Goal: Task Accomplishment & Management: Use online tool/utility

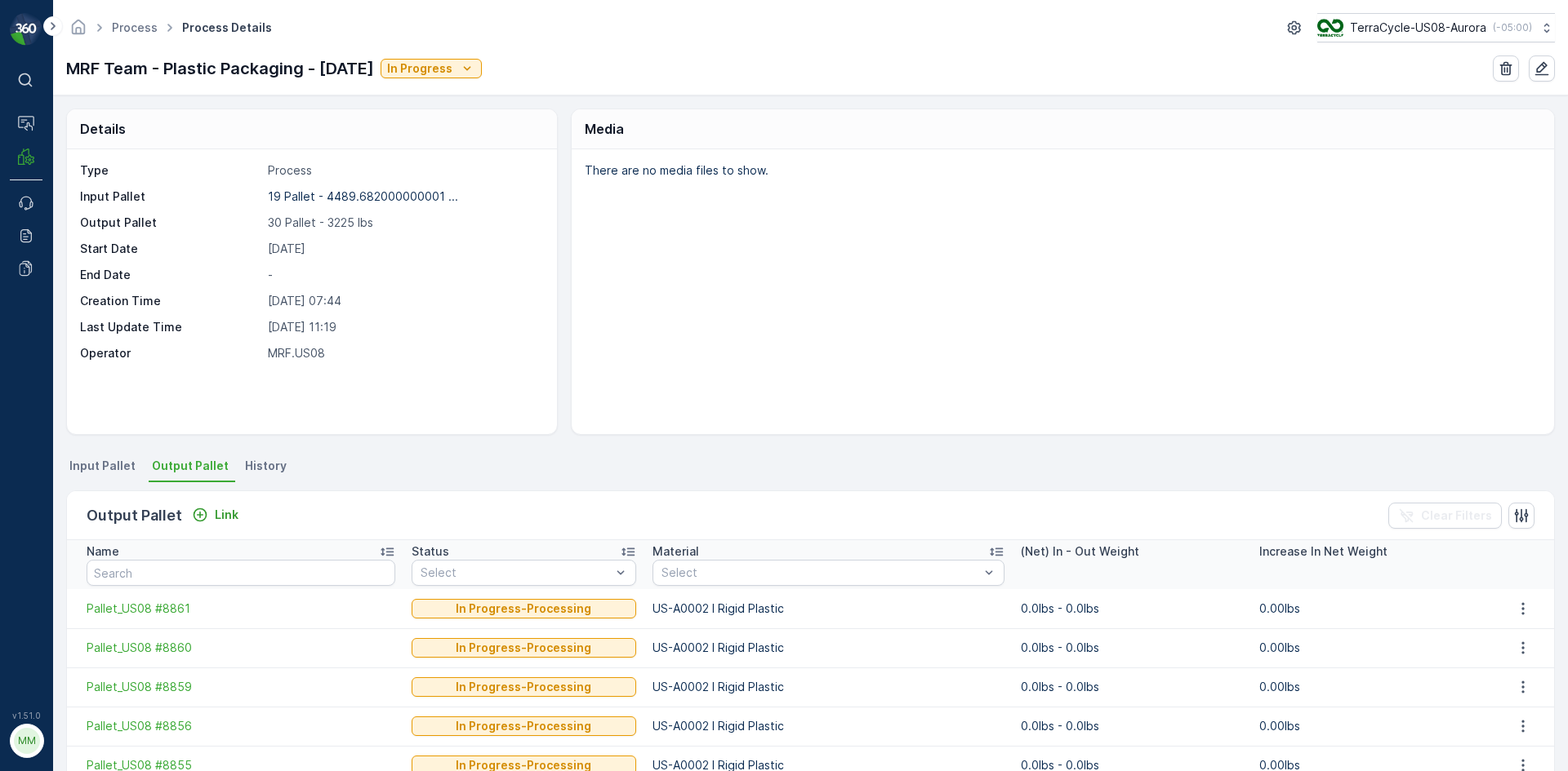
drag, startPoint x: 70, startPoint y: 66, endPoint x: 409, endPoint y: 71, distance: 339.0
click at [374, 71] on p "MRF Team - Plastic Packaging - 09/25/2025" at bounding box center [220, 69] width 308 height 25
click at [299, 67] on p "MRF Team - Plastic Packaging - 09/25/2025" at bounding box center [220, 69] width 308 height 25
click at [116, 462] on span "Input Pallet" at bounding box center [102, 466] width 66 height 16
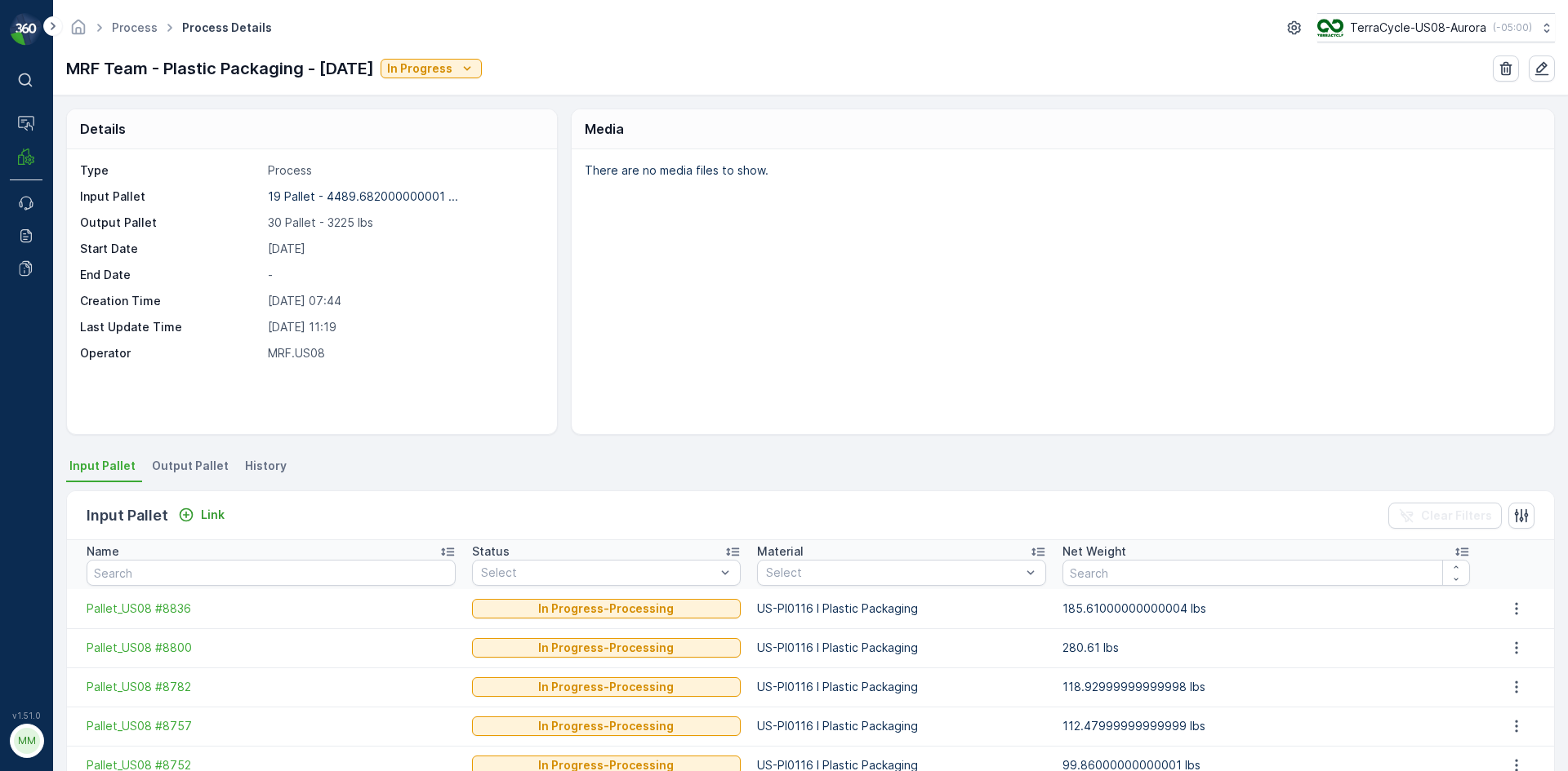
click at [167, 471] on span "Output Pallet" at bounding box center [190, 466] width 77 height 16
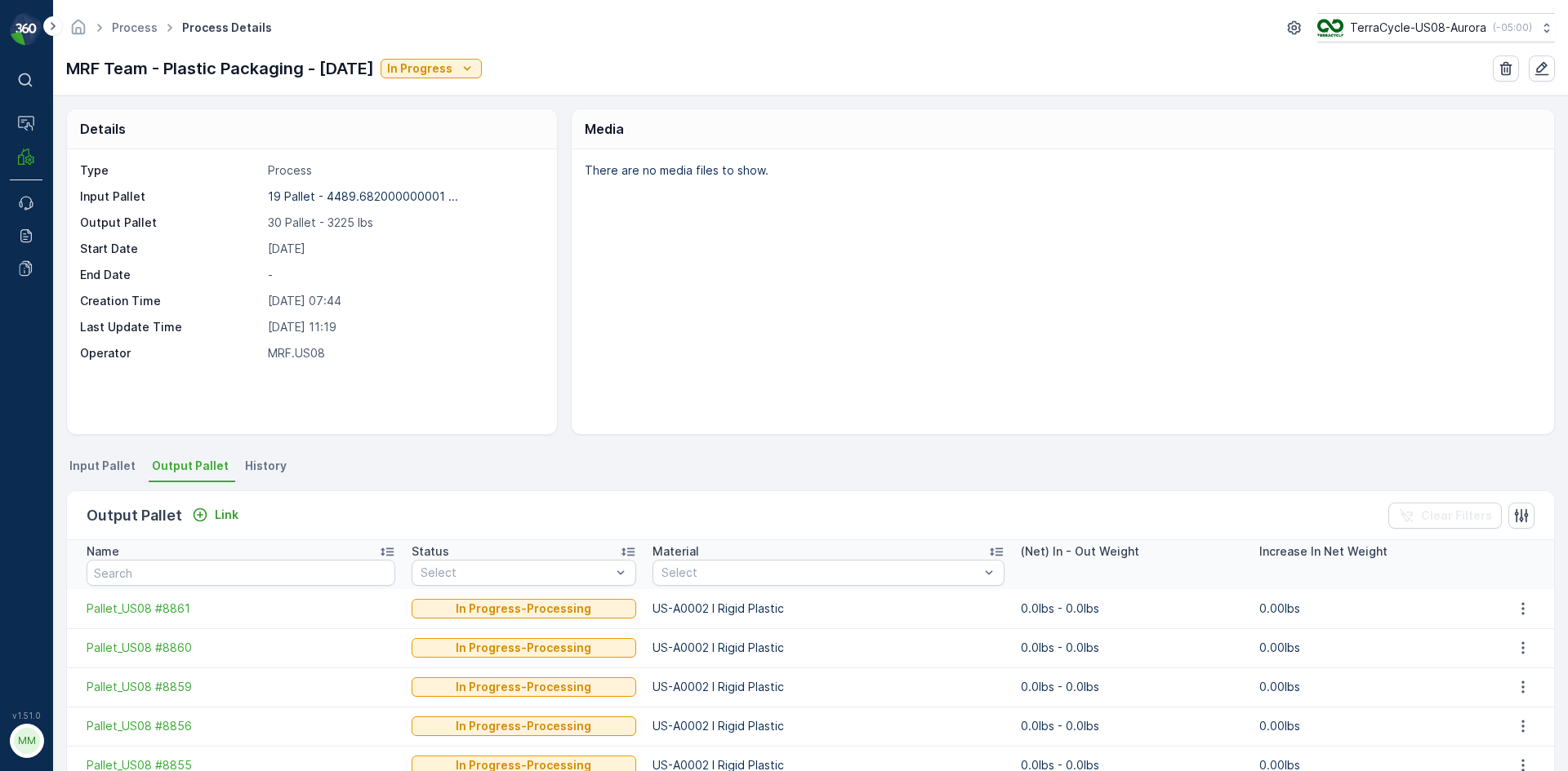
click at [111, 471] on span "Input Pallet" at bounding box center [102, 466] width 66 height 16
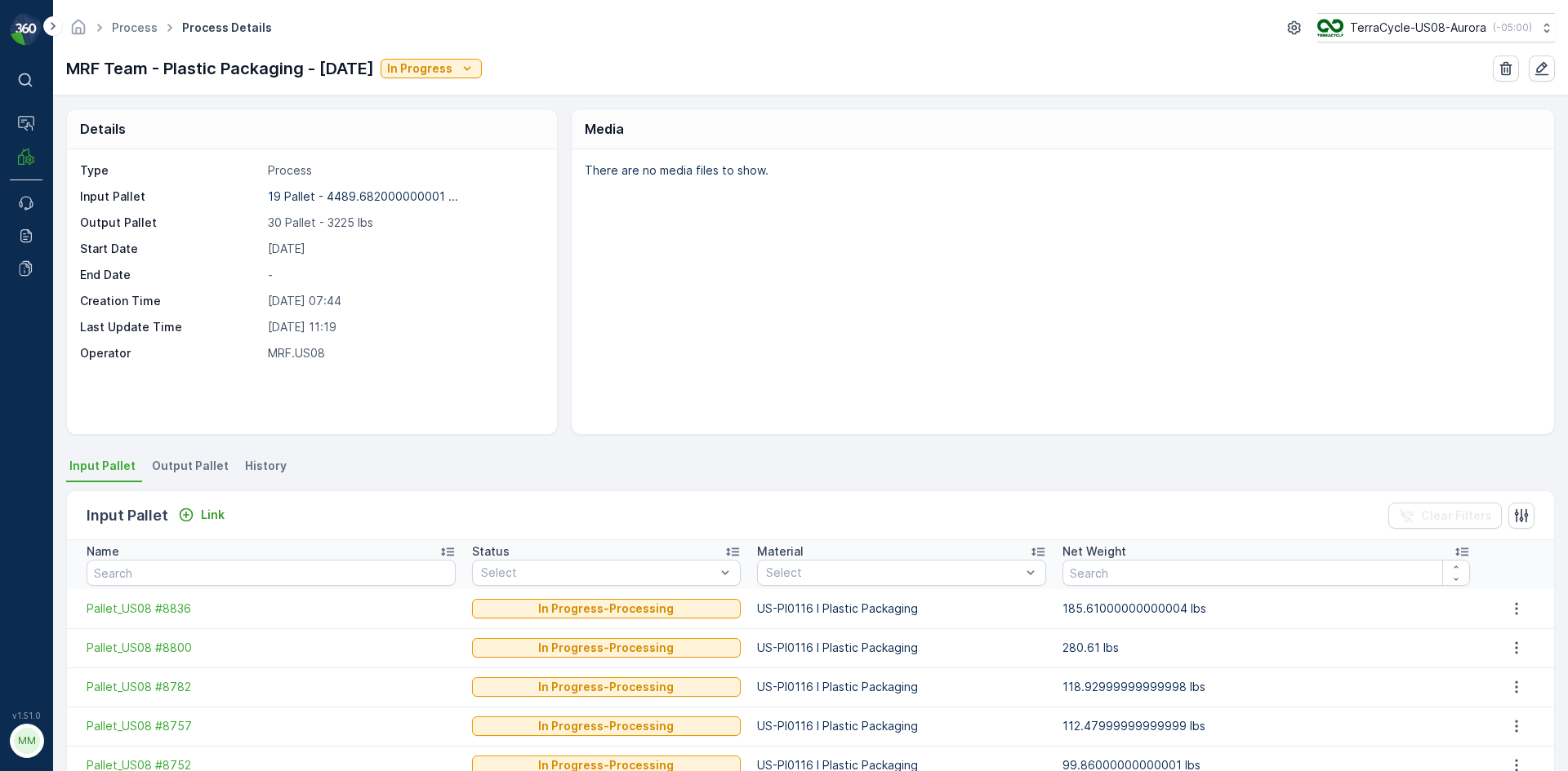
click at [193, 466] on span "Output Pallet" at bounding box center [190, 466] width 77 height 16
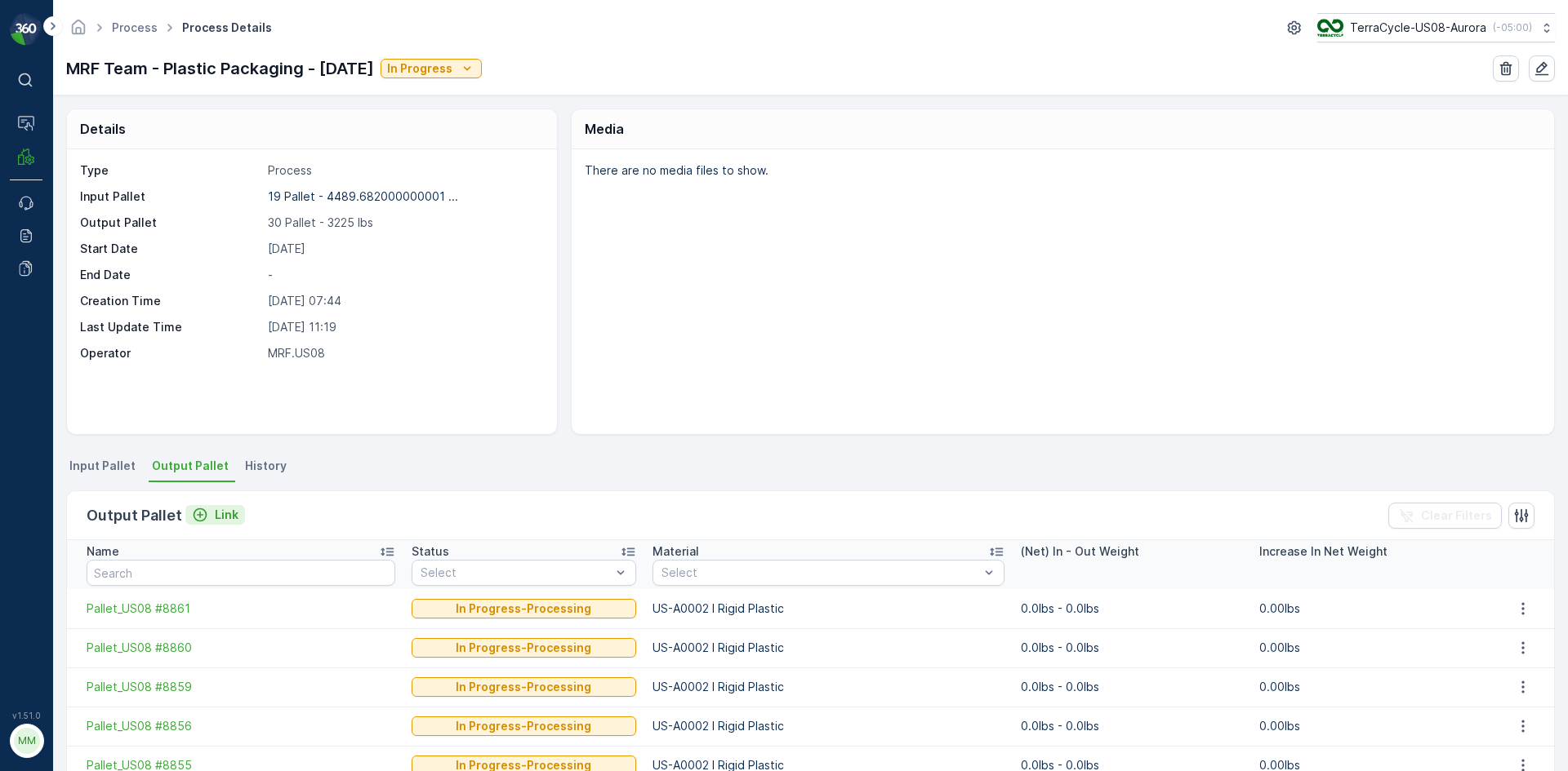
click at [215, 519] on p "Link" at bounding box center [226, 515] width 24 height 16
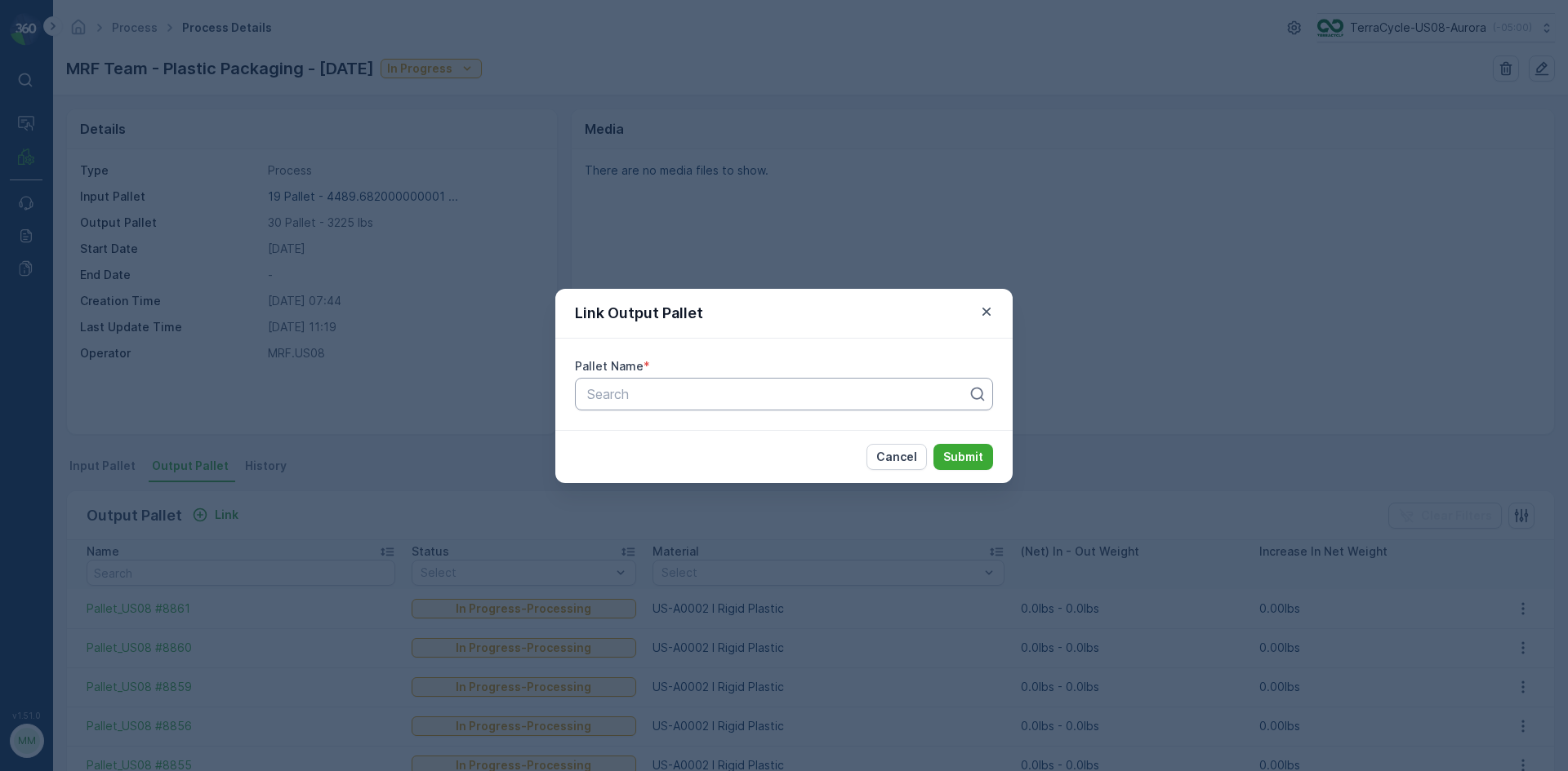
click at [599, 392] on div at bounding box center [777, 394] width 384 height 15
type input "8868"
click at [737, 442] on div "Pallet_US08 #8868" at bounding box center [784, 434] width 418 height 28
click at [974, 460] on p "Submit" at bounding box center [963, 457] width 40 height 16
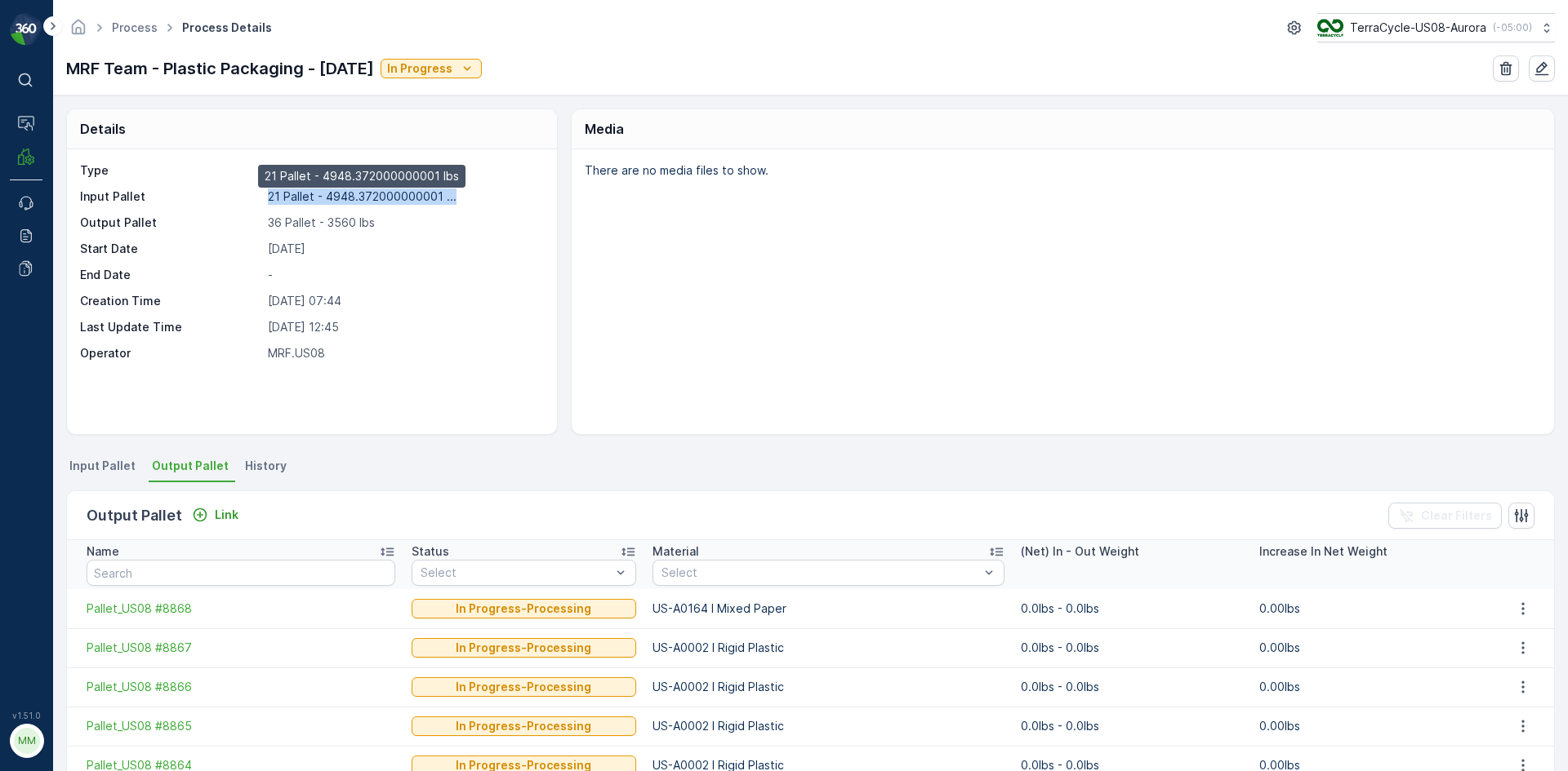
drag, startPoint x: 266, startPoint y: 195, endPoint x: 452, endPoint y: 200, distance: 186.1
click at [452, 200] on div "Input Pallet 21 Pallet - 4948.372000000001 ... 21 Pallet - 4948.372000000001 lbs" at bounding box center [310, 197] width 460 height 16
drag, startPoint x: 263, startPoint y: 224, endPoint x: 409, endPoint y: 227, distance: 146.0
click at [409, 227] on div "Output Pallet 36 Pallet - 3560 lbs" at bounding box center [310, 223] width 460 height 16
drag, startPoint x: 77, startPoint y: 191, endPoint x: 444, endPoint y: 208, distance: 367.4
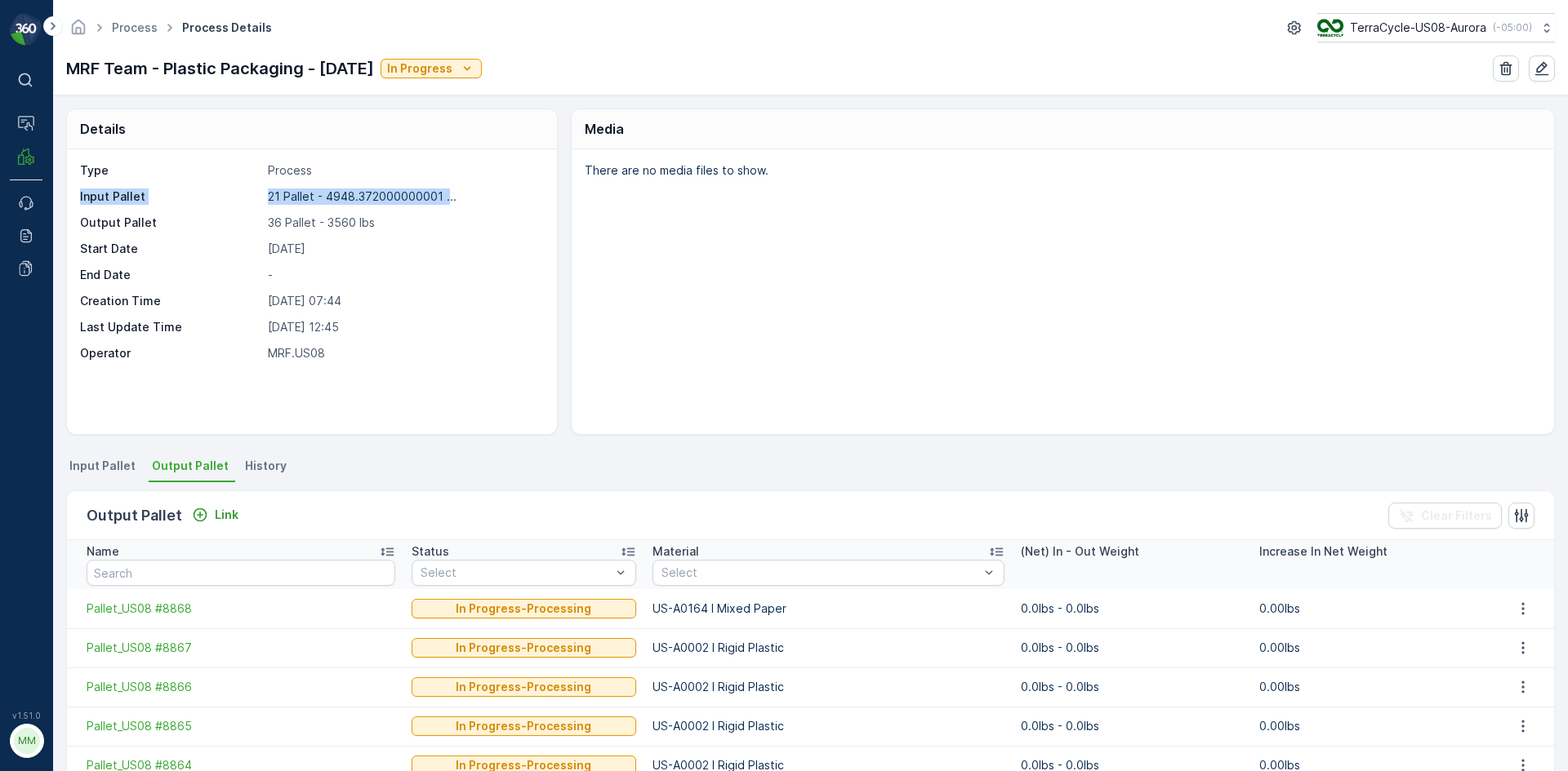
click at [444, 208] on div "Type Process Input Pallet 21 Pallet - 4948.372000000001 ... Output Pallet 36 Pa…" at bounding box center [312, 292] width 490 height 285
drag, startPoint x: 263, startPoint y: 221, endPoint x: 396, endPoint y: 236, distance: 133.8
click at [396, 236] on div "Type Process Input Pallet 21 Pallet - 4948.372000000001 ... Output Pallet 36 Pa…" at bounding box center [310, 261] width 460 height 199
click at [421, 296] on p "25.09.2025 07:44" at bounding box center [404, 302] width 272 height 16
click at [219, 518] on p "Link" at bounding box center [226, 515] width 24 height 16
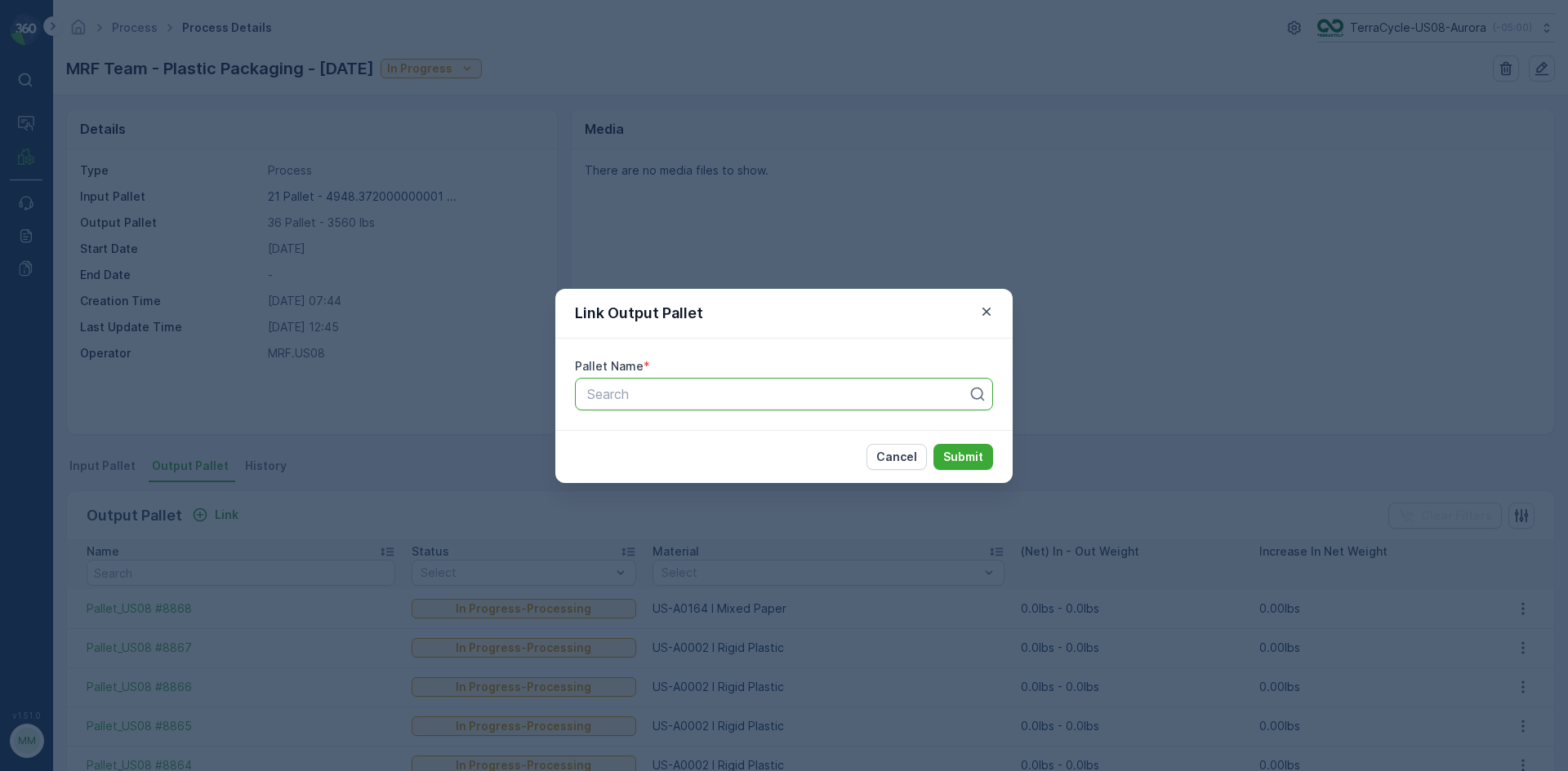
click at [701, 388] on div at bounding box center [777, 394] width 384 height 15
type input "8869"
click at [809, 430] on div "Pallet_US08 #8869" at bounding box center [784, 434] width 398 height 15
click at [982, 457] on p "Submit" at bounding box center [963, 457] width 40 height 16
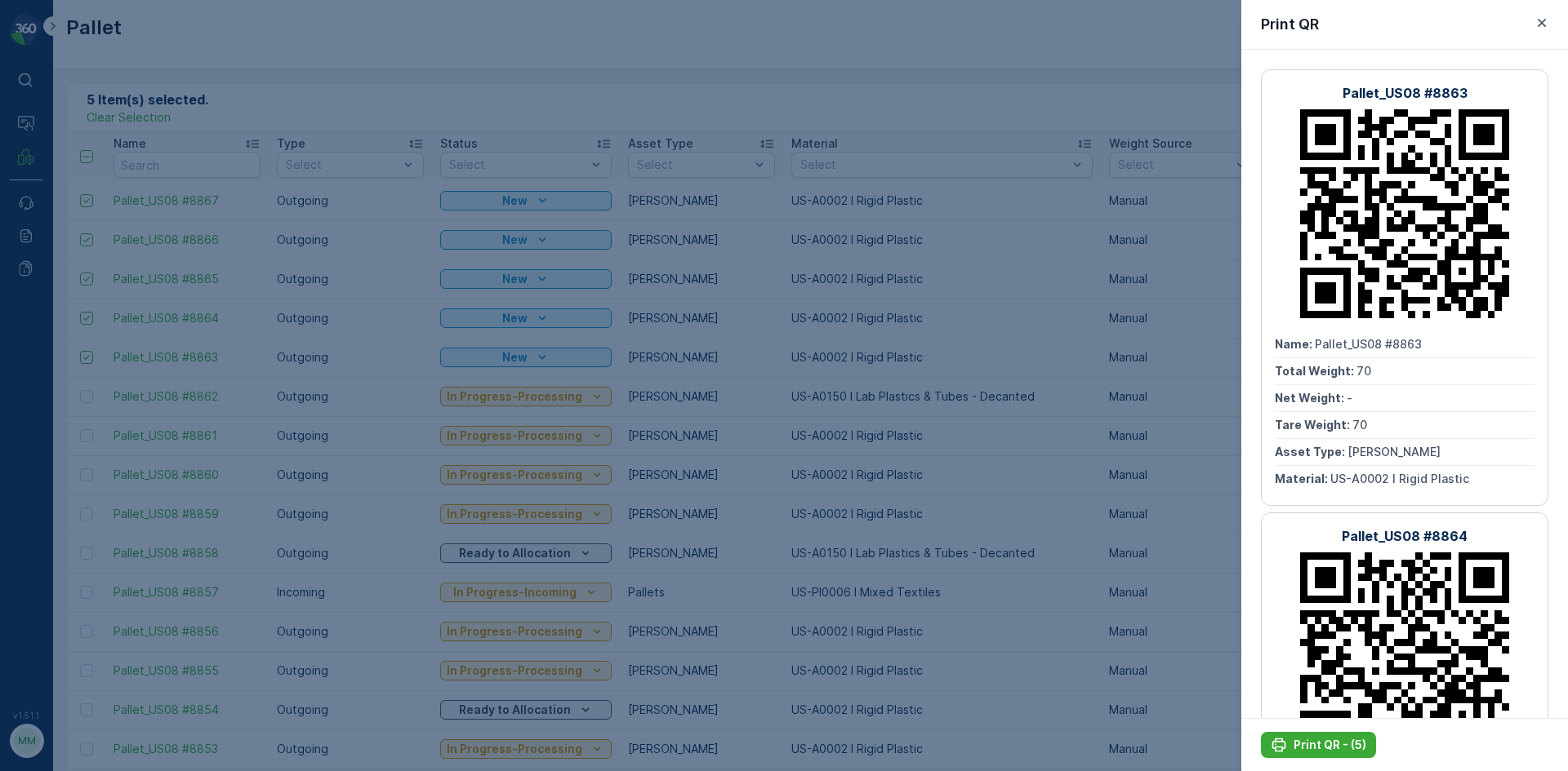
click at [1540, 22] on icon "button" at bounding box center [1542, 23] width 8 height 8
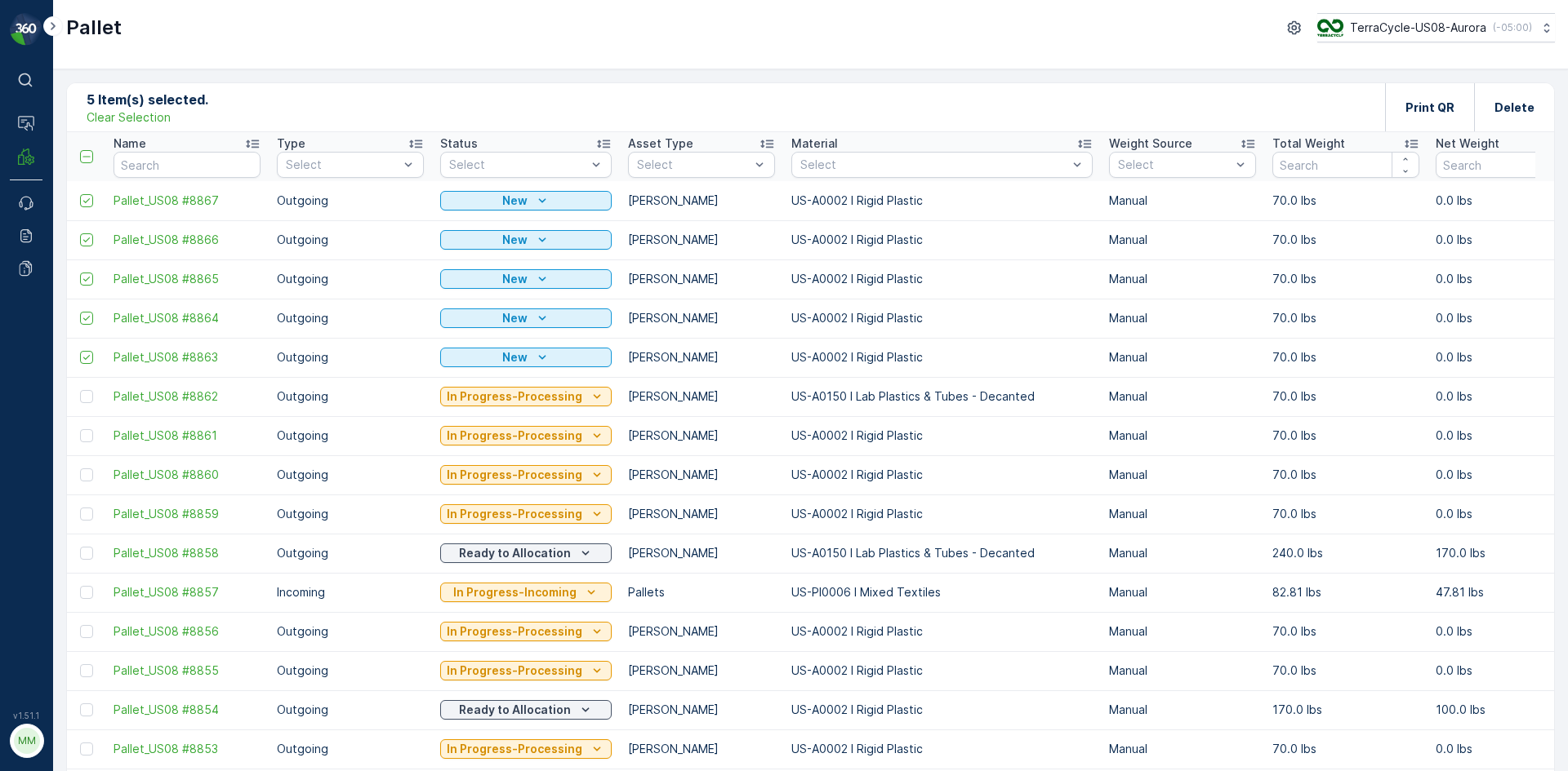
click at [93, 120] on p "Clear Selection" at bounding box center [129, 117] width 84 height 16
drag, startPoint x: 140, startPoint y: 26, endPoint x: 69, endPoint y: 29, distance: 71.1
click at [69, 29] on div "Pallet TerraCycle-US08-Aurora ( -05:00 )" at bounding box center [811, 28] width 1488 height 29
click at [161, 110] on p "Add" at bounding box center [171, 107] width 23 height 16
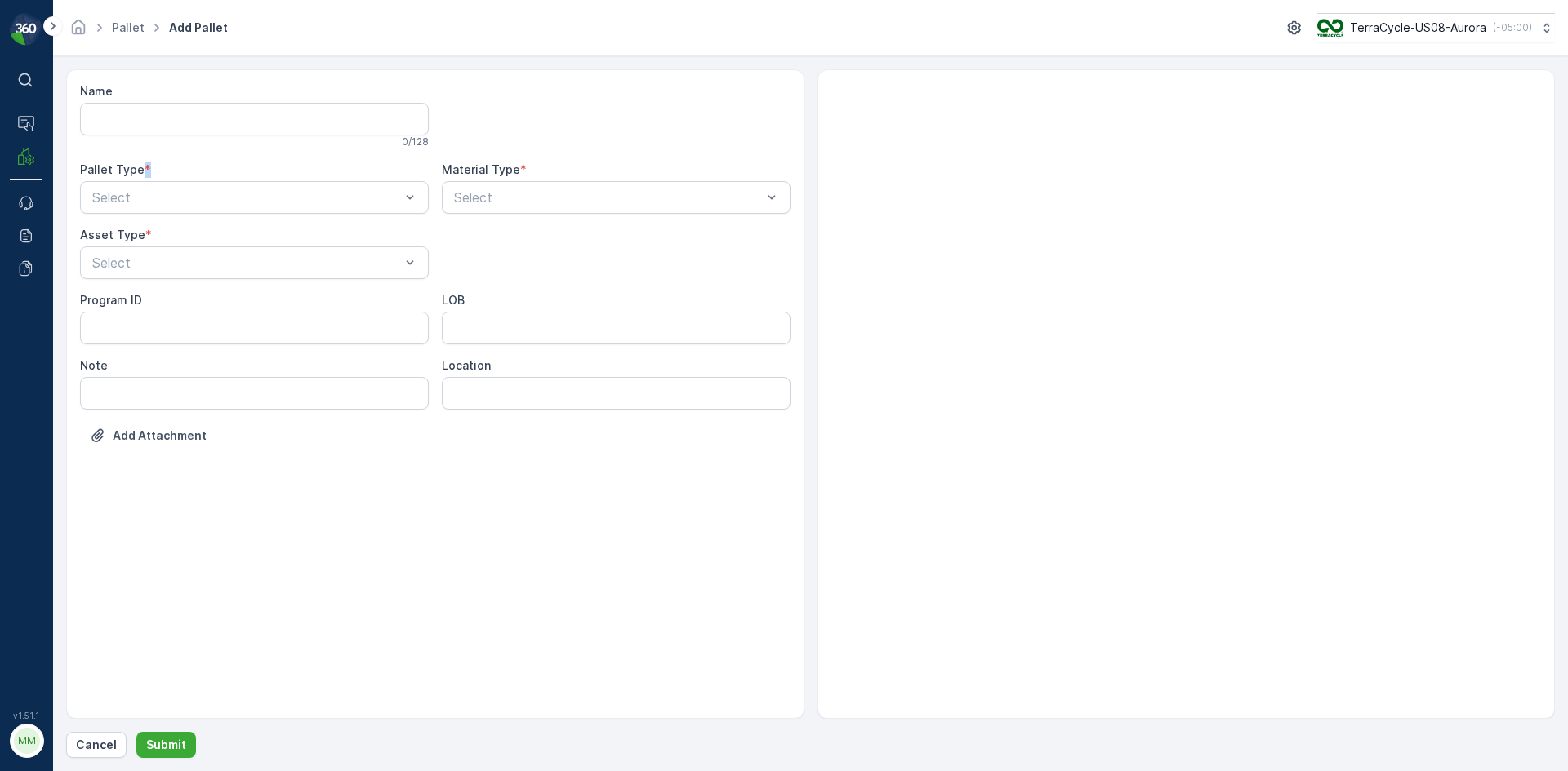
drag, startPoint x: 137, startPoint y: 165, endPoint x: 148, endPoint y: 165, distance: 11.0
click at [148, 165] on div "Pallet Type *" at bounding box center [254, 170] width 348 height 16
click at [146, 236] on span "*" at bounding box center [148, 235] width 7 height 16
drag, startPoint x: 516, startPoint y: 165, endPoint x: 527, endPoint y: 169, distance: 11.7
click at [536, 166] on div "Material Type *" at bounding box center [616, 170] width 348 height 16
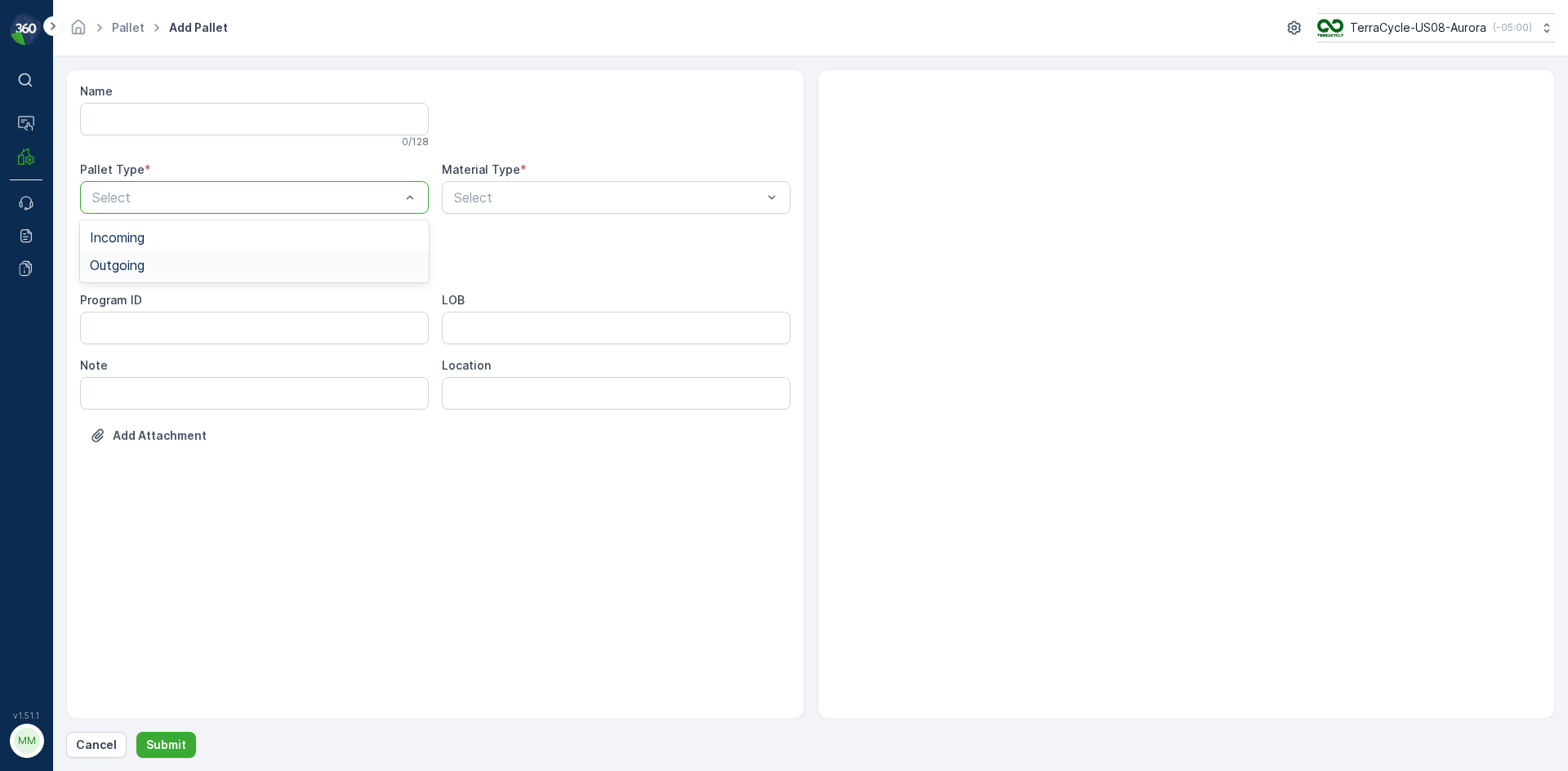
click at [137, 270] on span "Outgoing" at bounding box center [117, 265] width 55 height 15
click at [152, 306] on div "[PERSON_NAME]" at bounding box center [254, 303] width 329 height 15
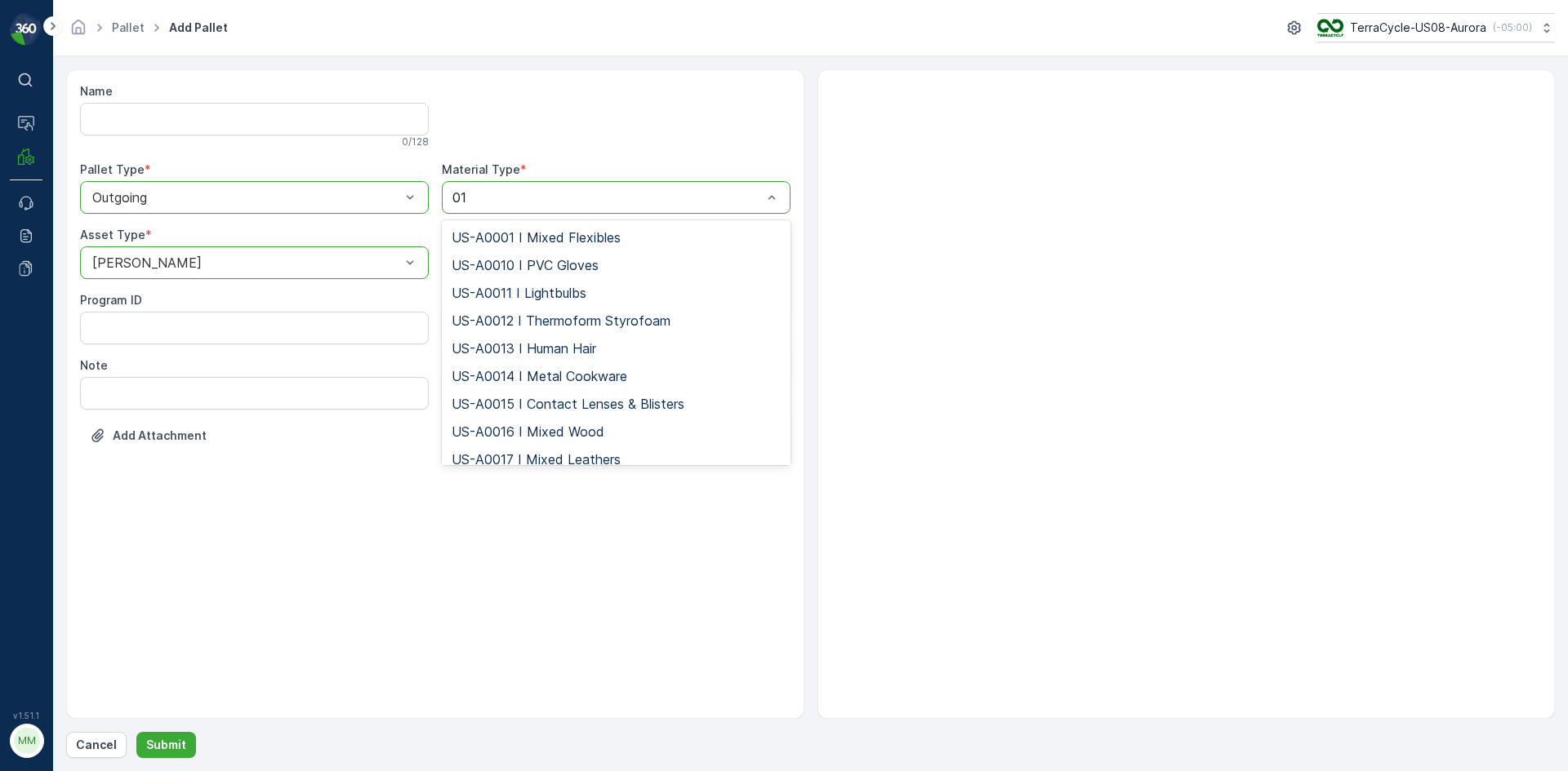
type input "0"
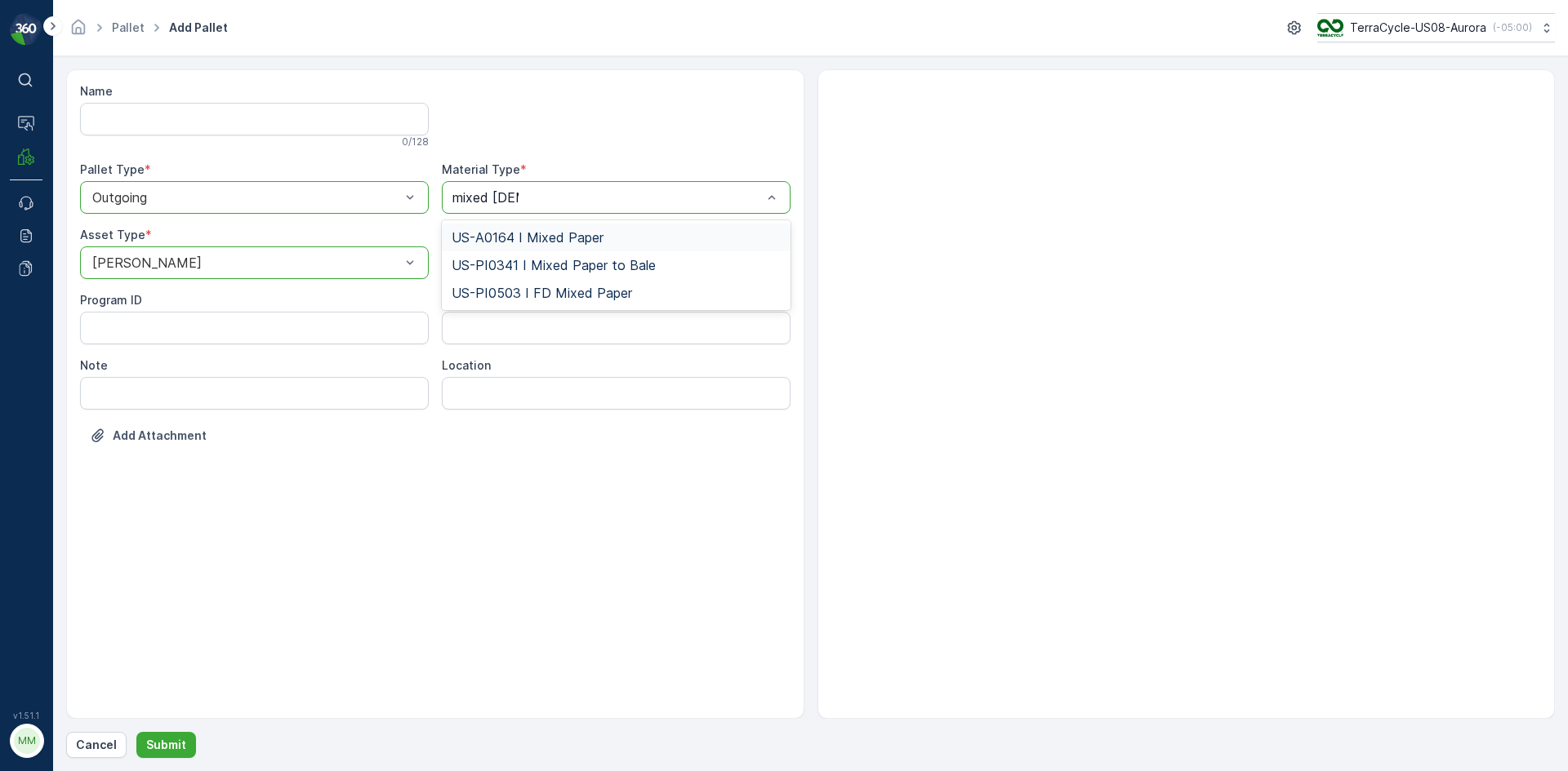
type input "mixed paper"
click at [570, 244] on span "US-A0164 I Mixed Paper" at bounding box center [527, 238] width 152 height 15
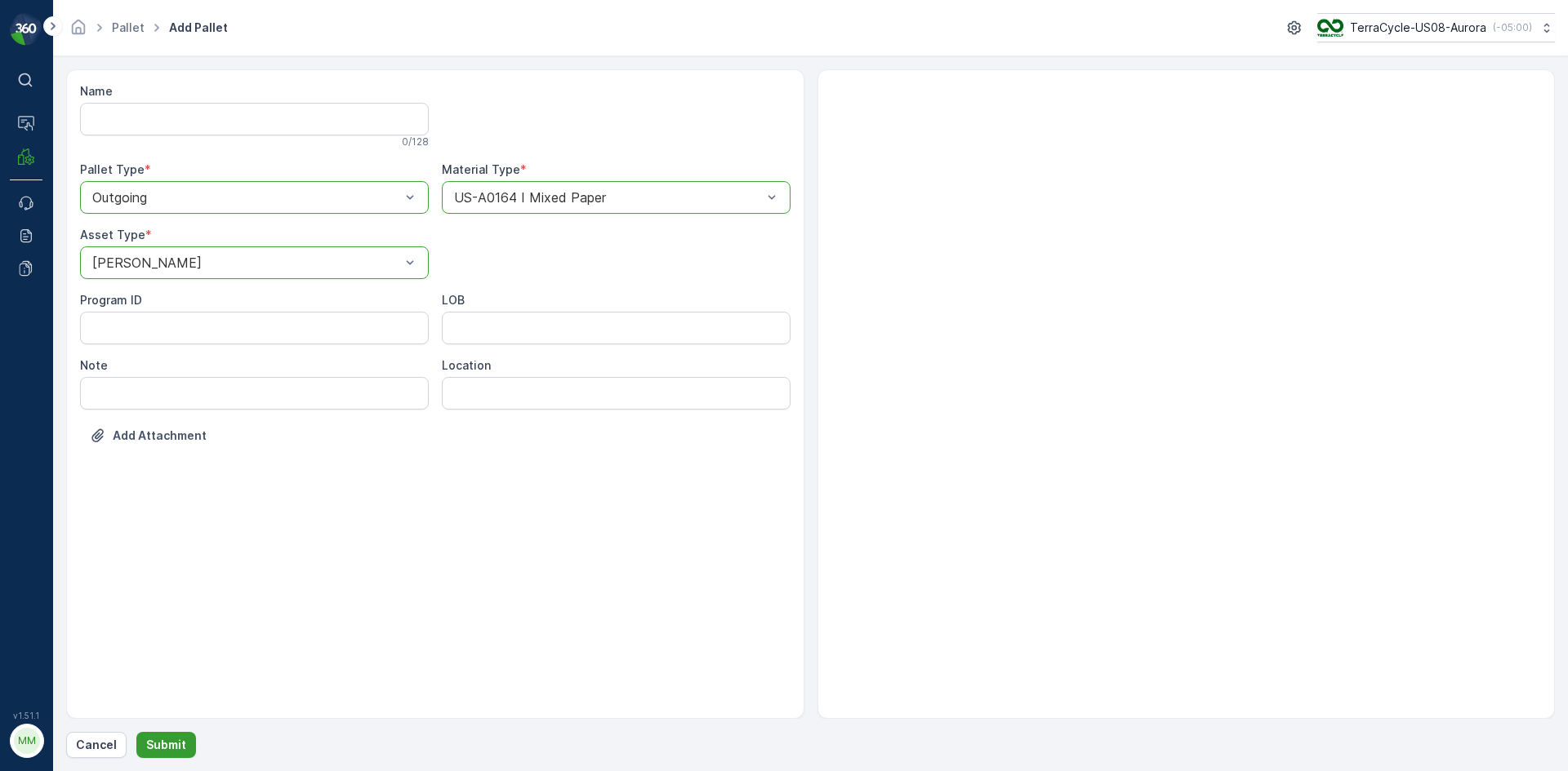
click at [160, 748] on p "Submit" at bounding box center [166, 745] width 40 height 16
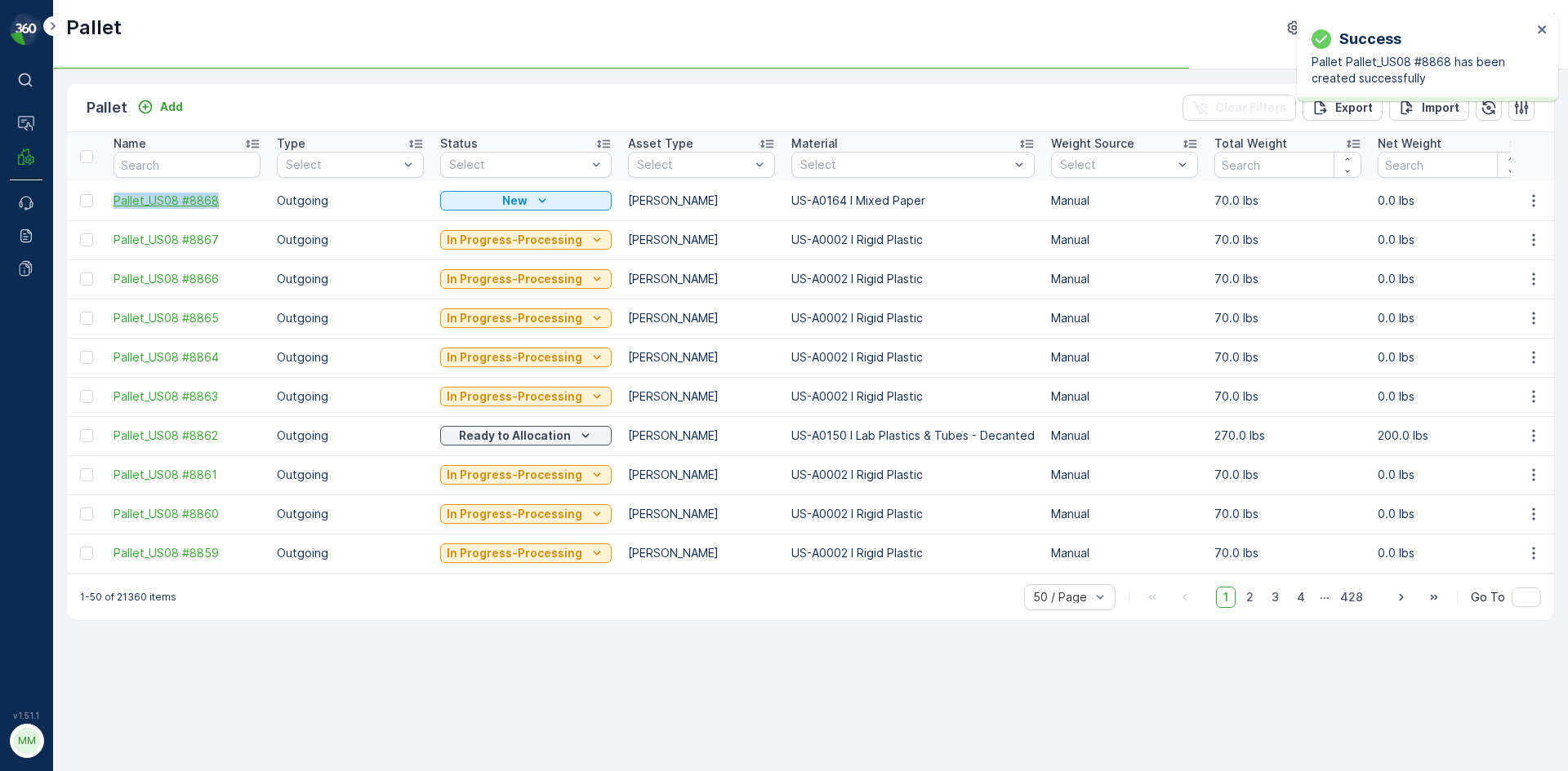
drag, startPoint x: 106, startPoint y: 204, endPoint x: 232, endPoint y: 207, distance: 126.0
click at [232, 207] on td "Pallet_US08 #8868" at bounding box center [186, 201] width 163 height 39
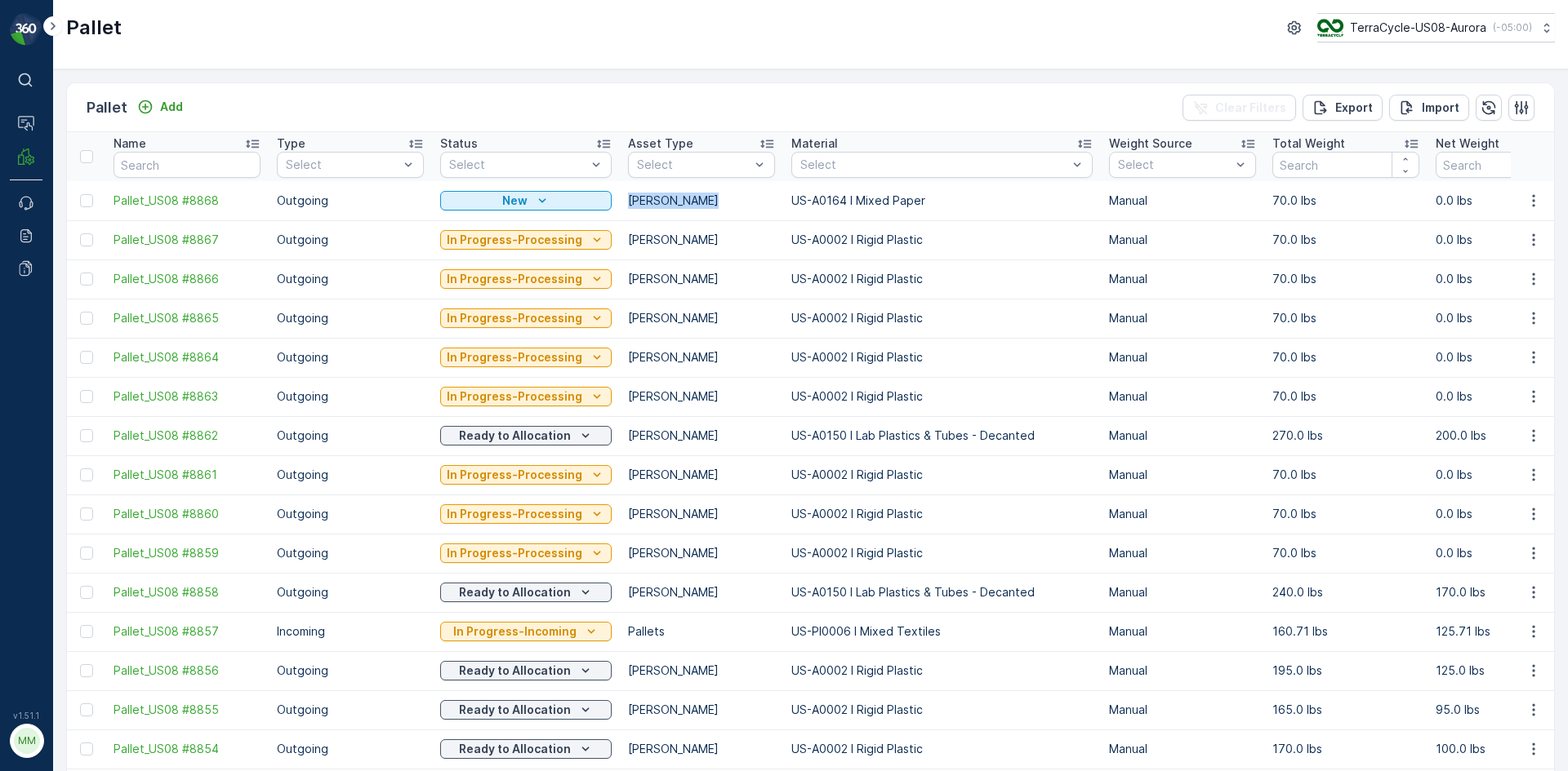
drag, startPoint x: 772, startPoint y: 200, endPoint x: 929, endPoint y: 208, distance: 157.2
click at [929, 208] on p "US-A0164 I Mixed Paper" at bounding box center [942, 201] width 302 height 16
click at [89, 202] on div at bounding box center [87, 201] width 13 height 13
click at [80, 194] on input "checkbox" at bounding box center [80, 194] width 0 height 0
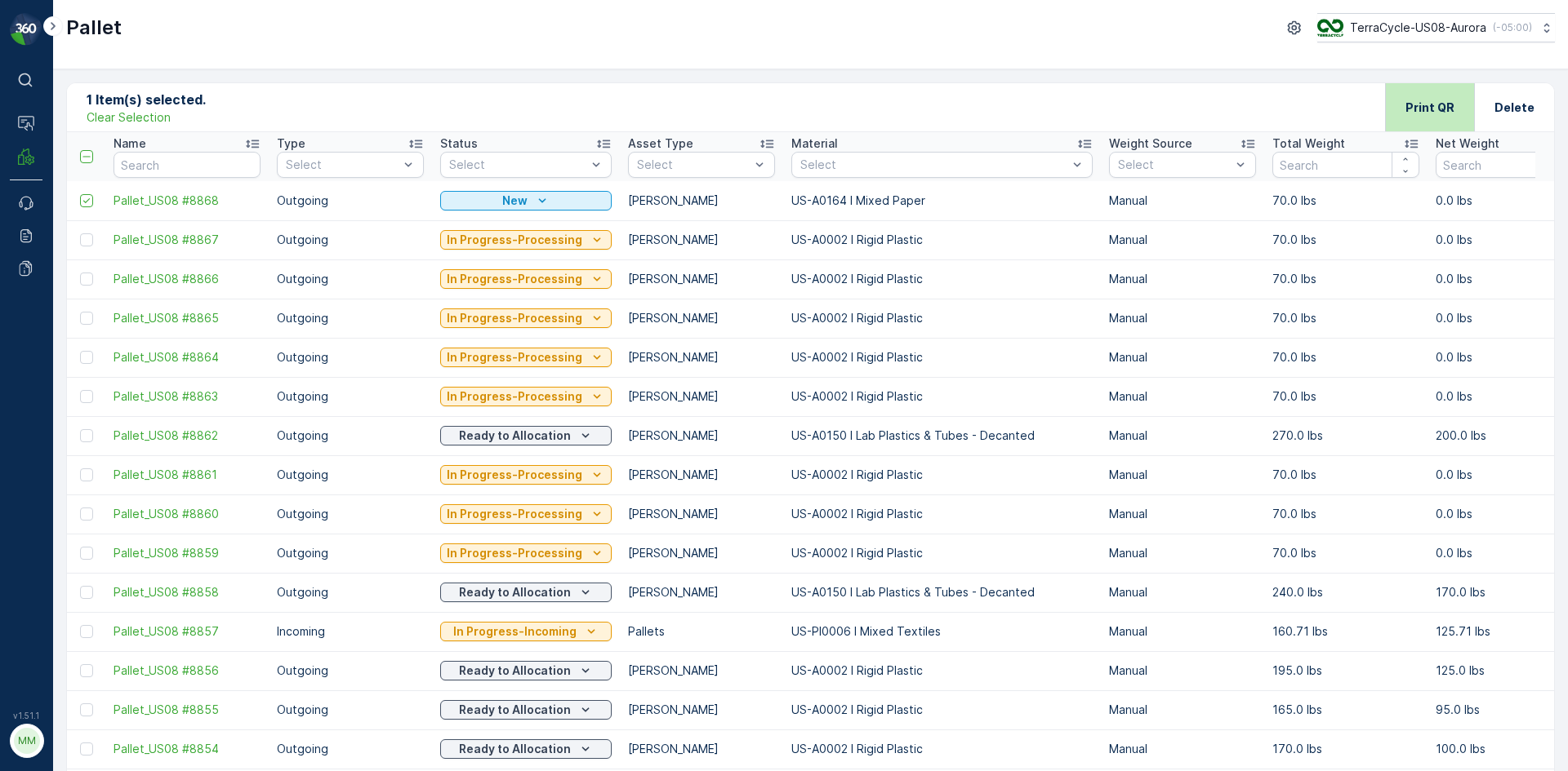
click at [1410, 110] on p "Print QR" at bounding box center [1429, 108] width 49 height 16
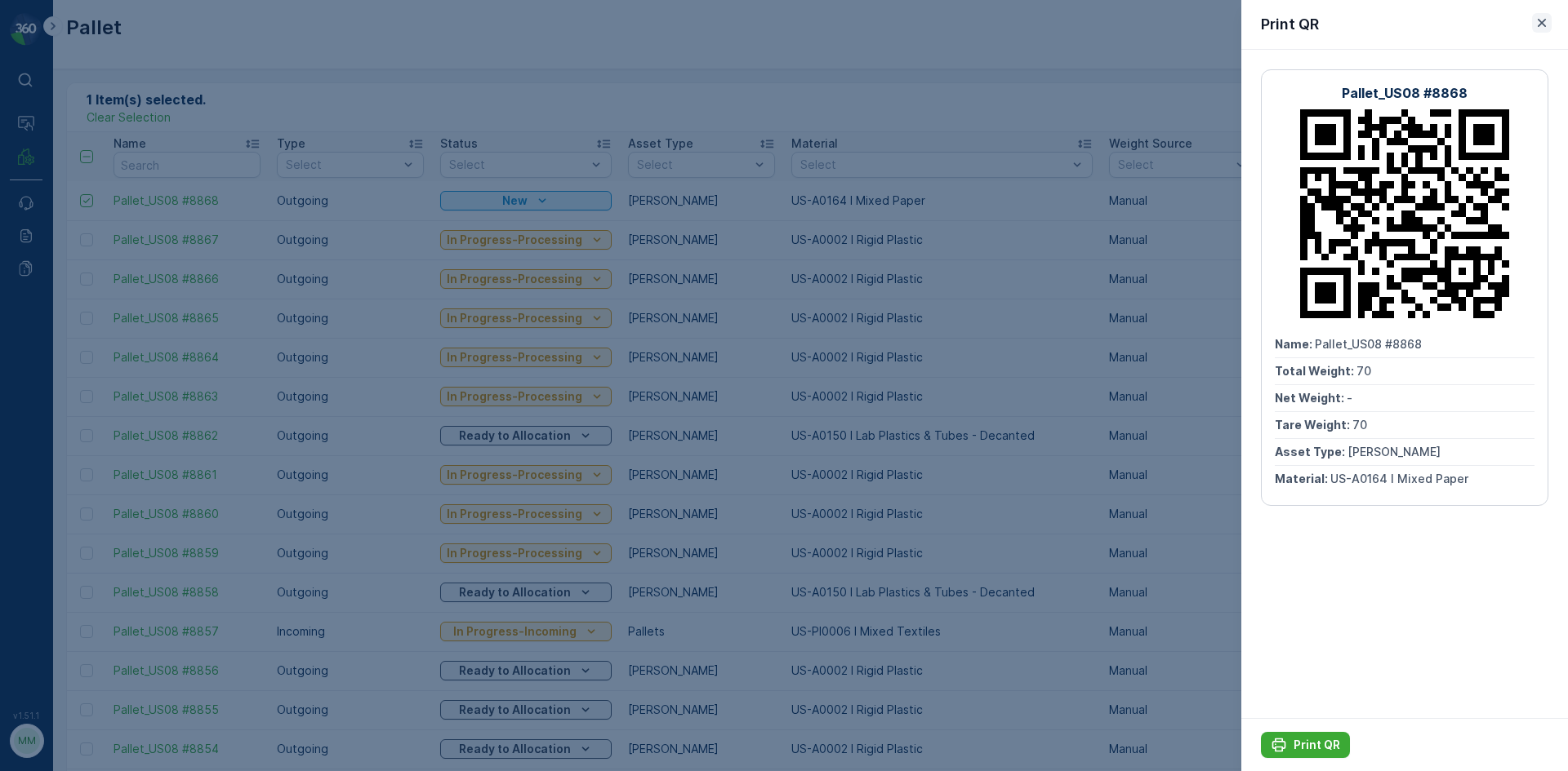
click at [1538, 22] on icon "button" at bounding box center [1542, 23] width 16 height 16
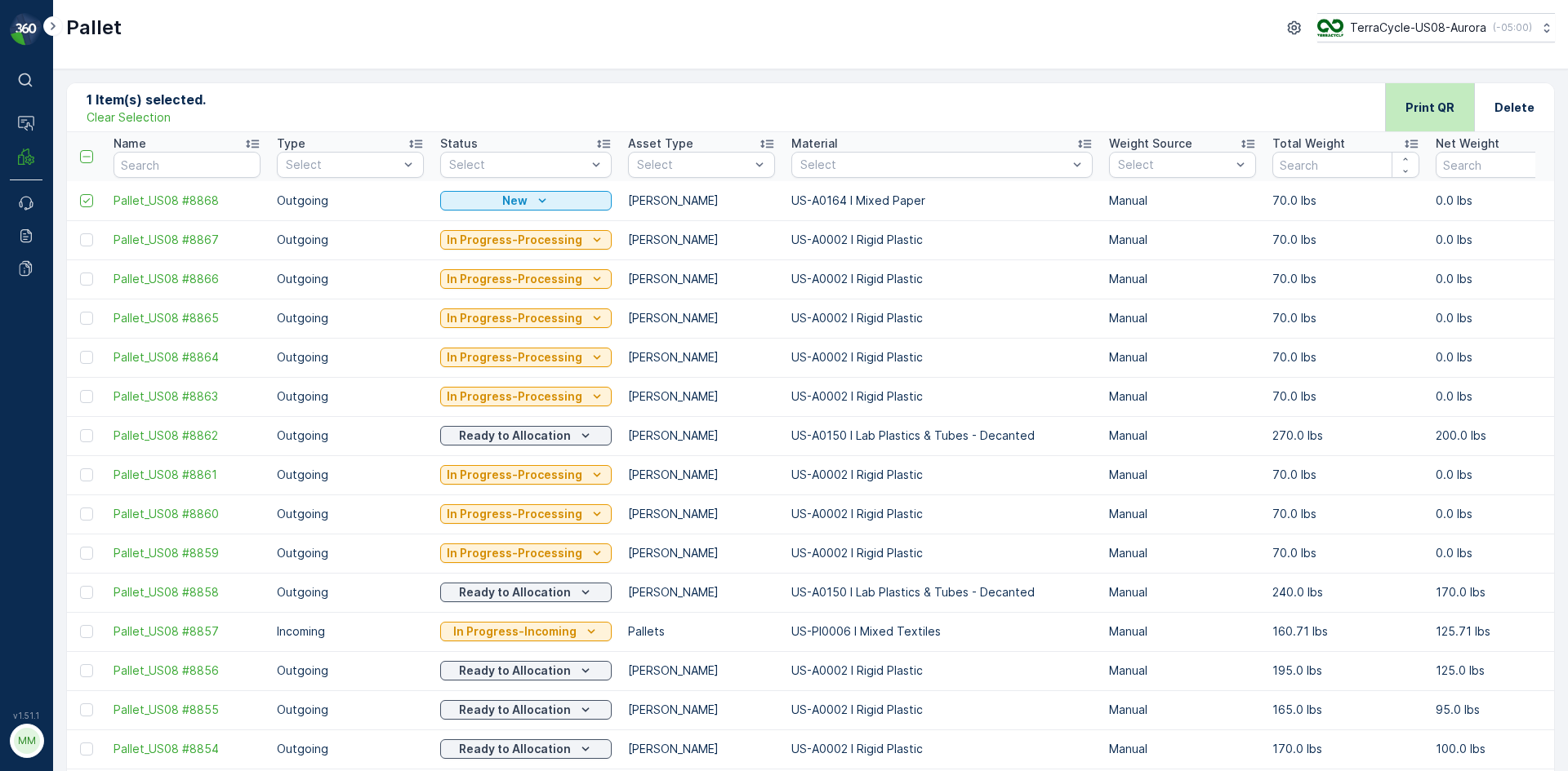
click at [1440, 118] on div "Print QR" at bounding box center [1429, 107] width 49 height 48
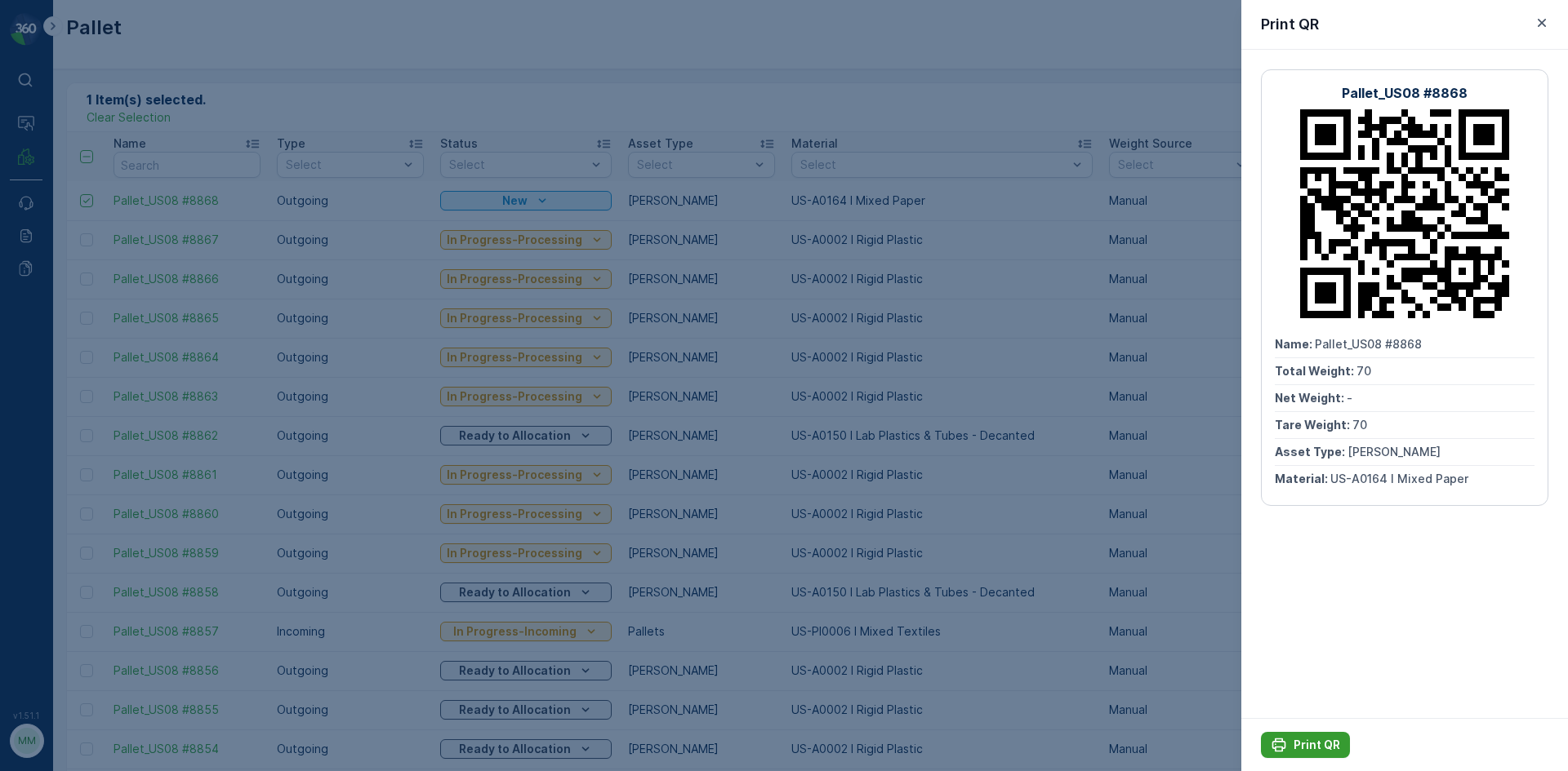
click at [1330, 737] on p "Print QR" at bounding box center [1316, 745] width 47 height 16
click at [1540, 25] on icon "button" at bounding box center [1542, 23] width 8 height 8
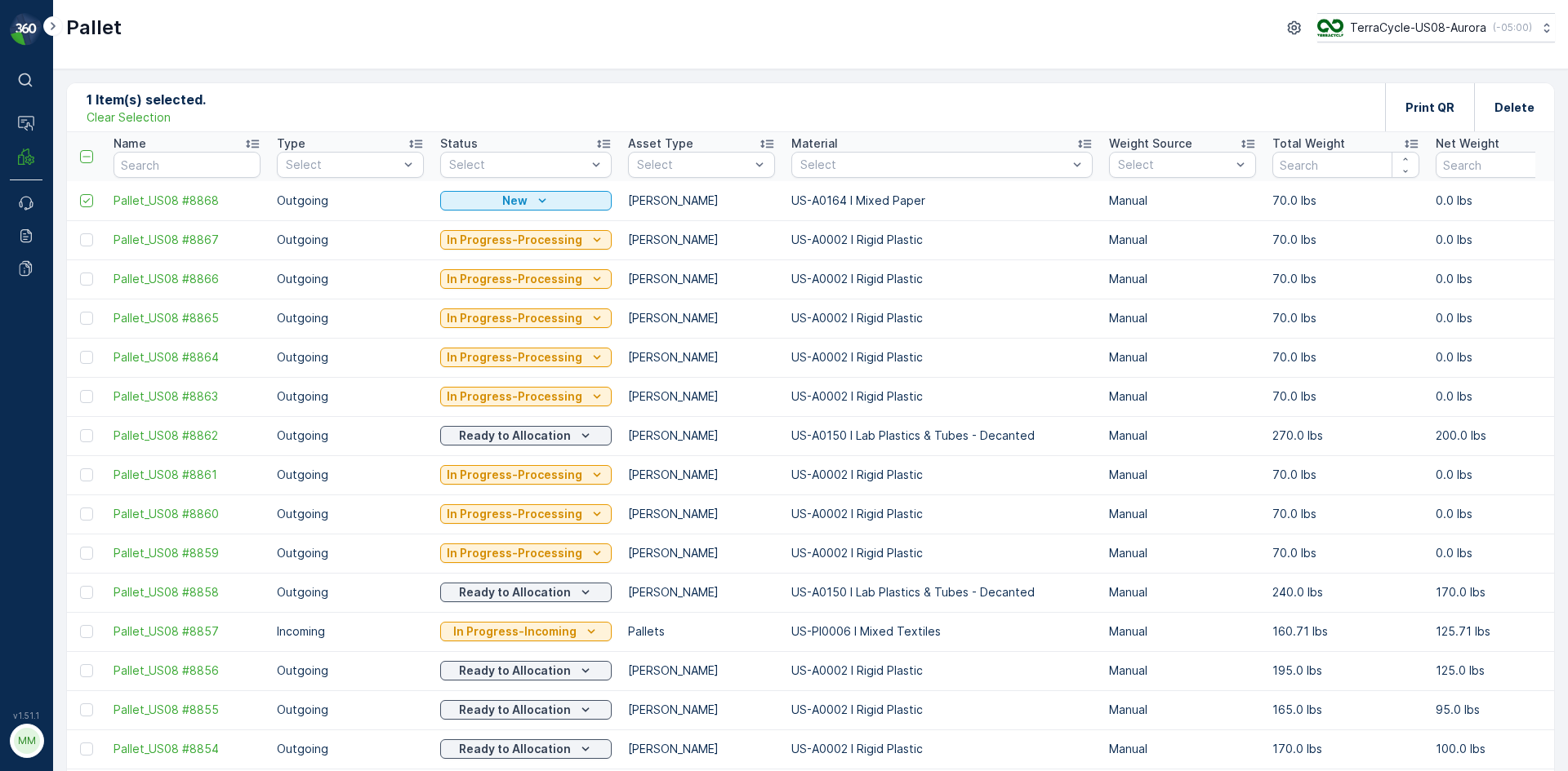
click at [120, 115] on p "Clear Selection" at bounding box center [129, 117] width 84 height 16
click at [169, 109] on p "Add" at bounding box center [171, 107] width 23 height 16
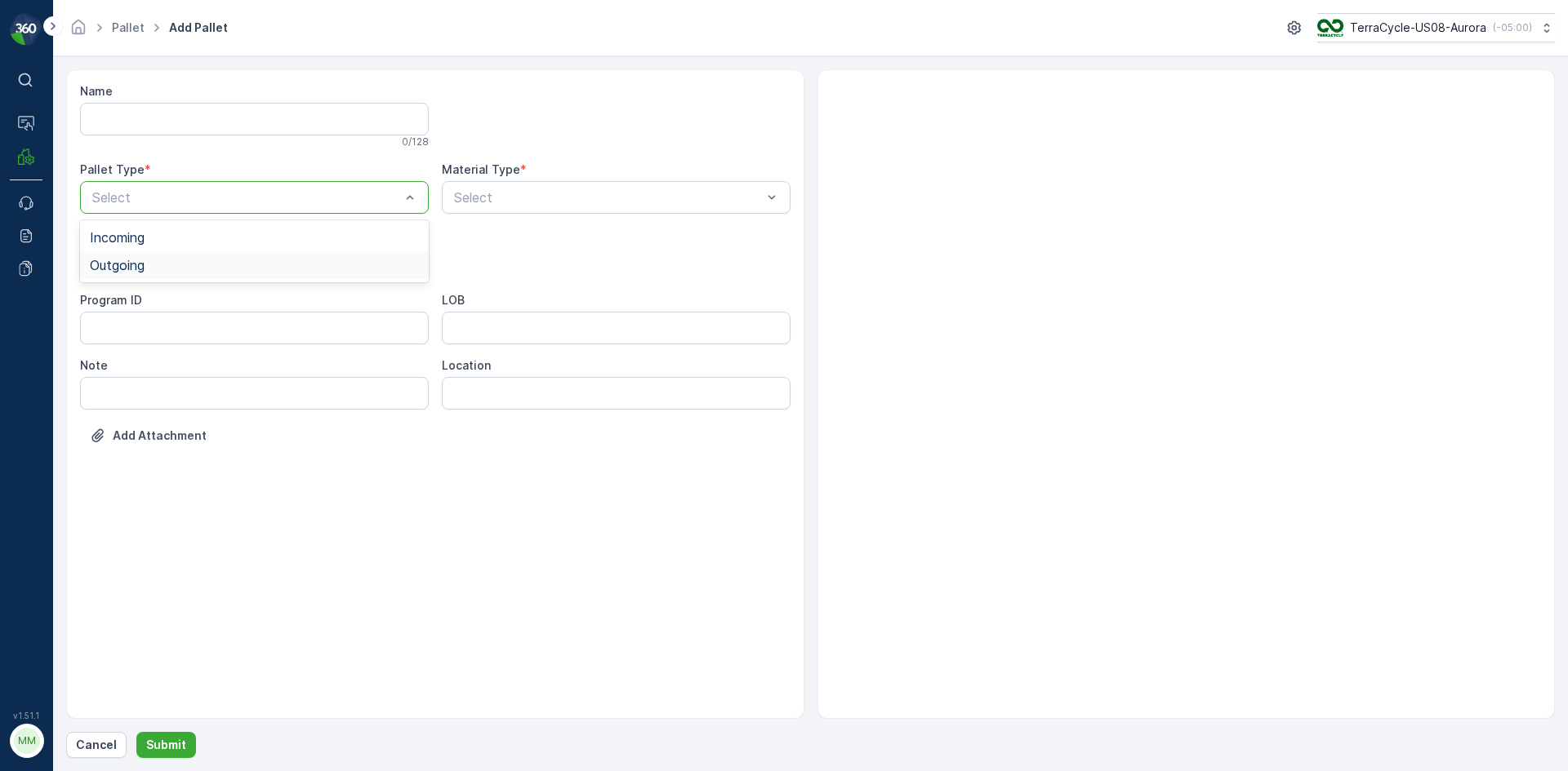
click at [134, 265] on span "Outgoing" at bounding box center [117, 265] width 55 height 15
click at [116, 302] on span "[PERSON_NAME]" at bounding box center [144, 303] width 109 height 15
click at [148, 263] on div at bounding box center [247, 263] width 311 height 15
click at [120, 330] on span "[PERSON_NAME]" at bounding box center [144, 330] width 109 height 15
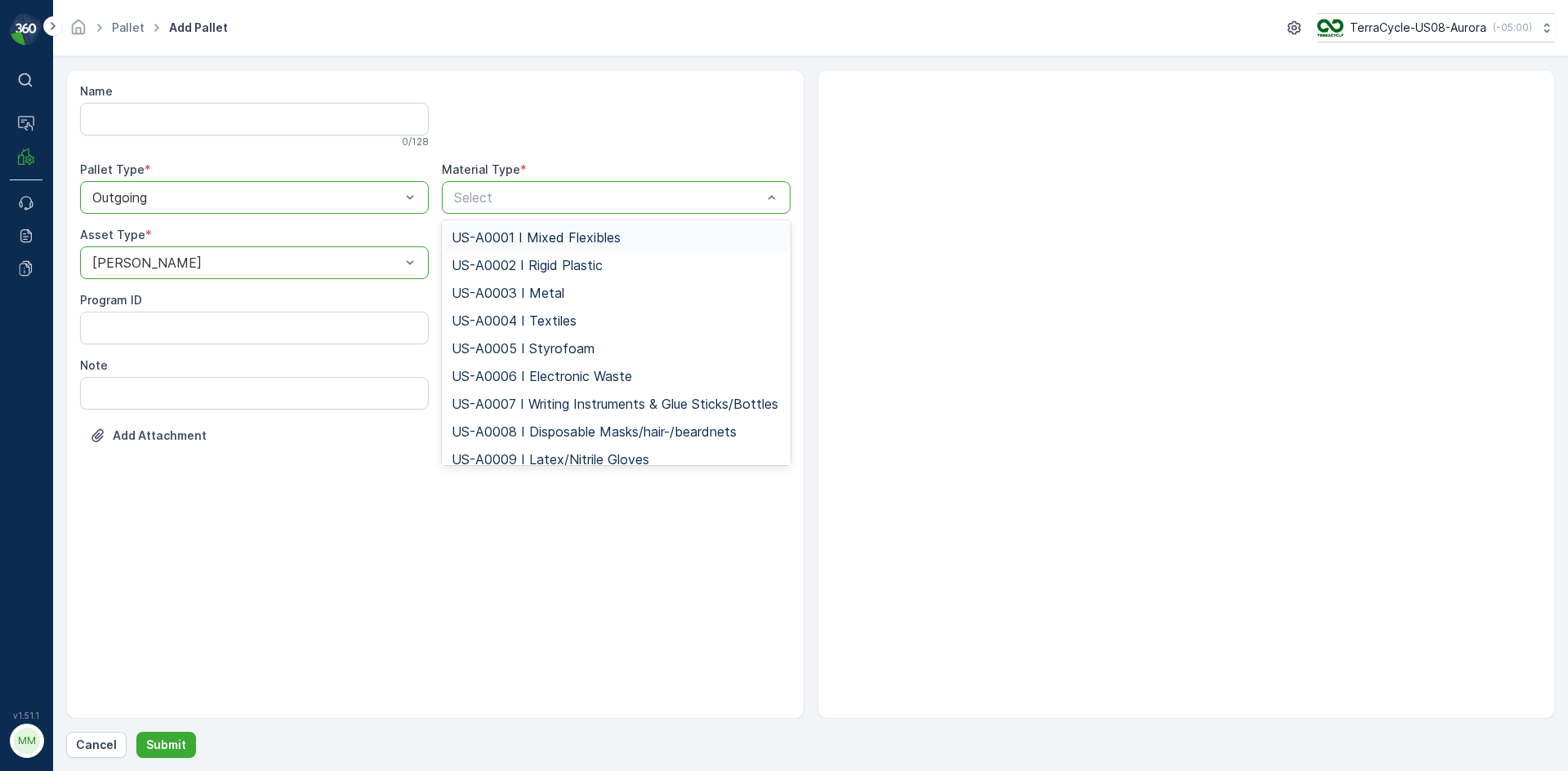
click at [582, 237] on span "US-A0001 I Mixed Flexibles" at bounding box center [536, 238] width 169 height 15
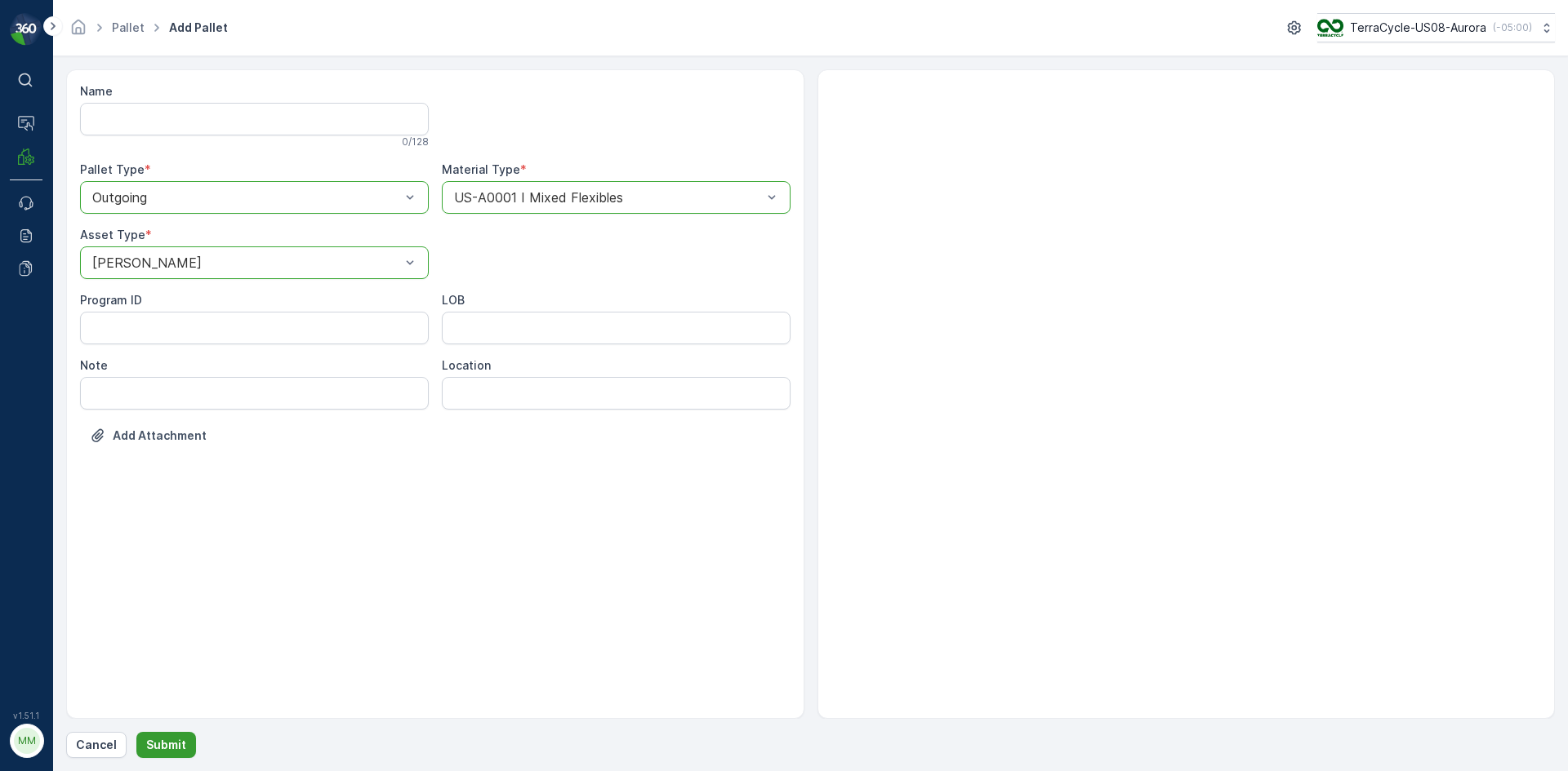
click at [145, 742] on button "Submit" at bounding box center [166, 746] width 60 height 26
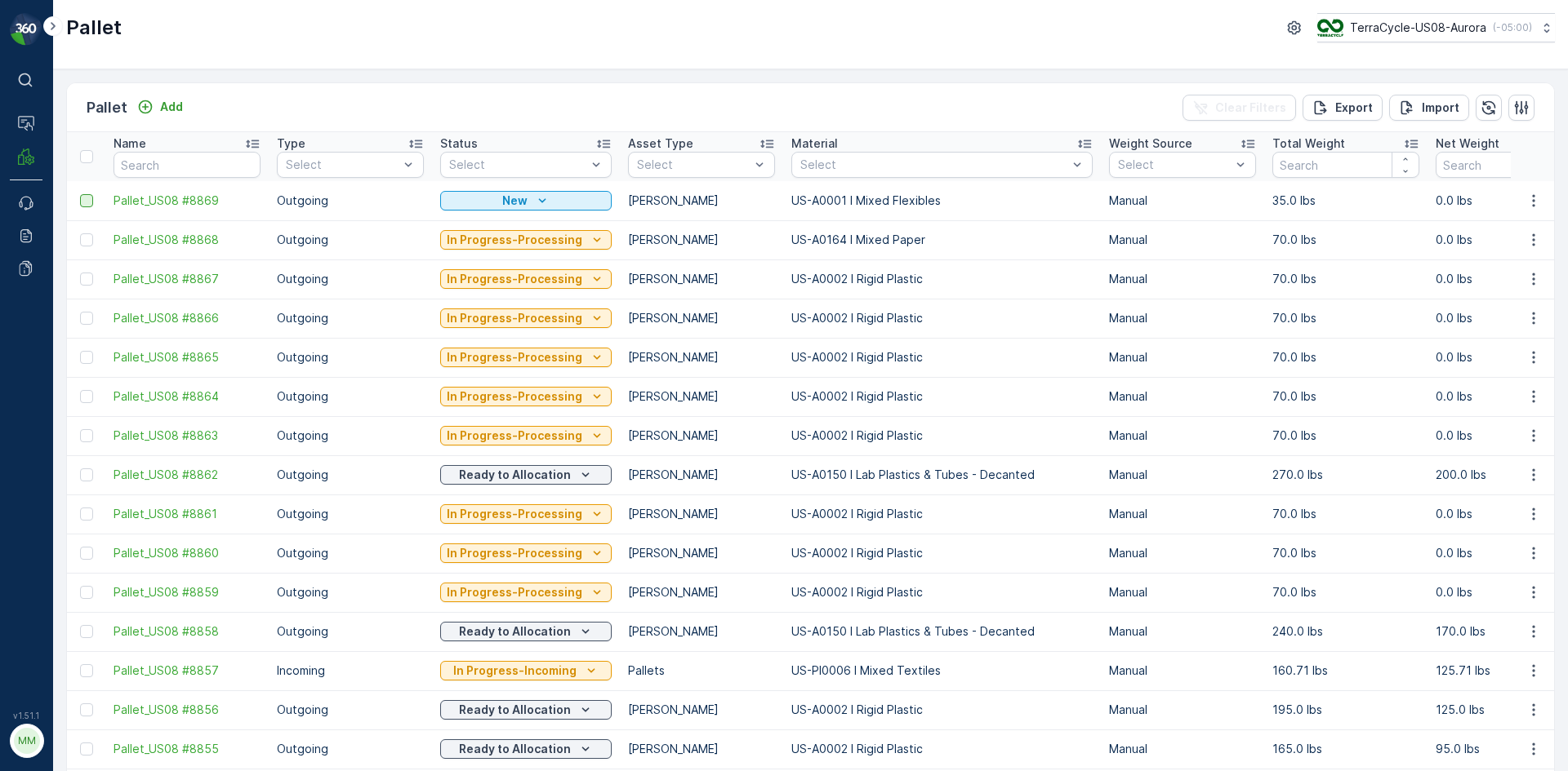
click at [97, 201] on div at bounding box center [89, 201] width 17 height 13
click at [80, 194] on input "checkbox" at bounding box center [80, 194] width 0 height 0
click at [96, 199] on div at bounding box center [89, 201] width 17 height 13
click at [80, 194] on input "checkbox" at bounding box center [80, 194] width 0 height 0
click at [100, 200] on td at bounding box center [86, 201] width 39 height 39
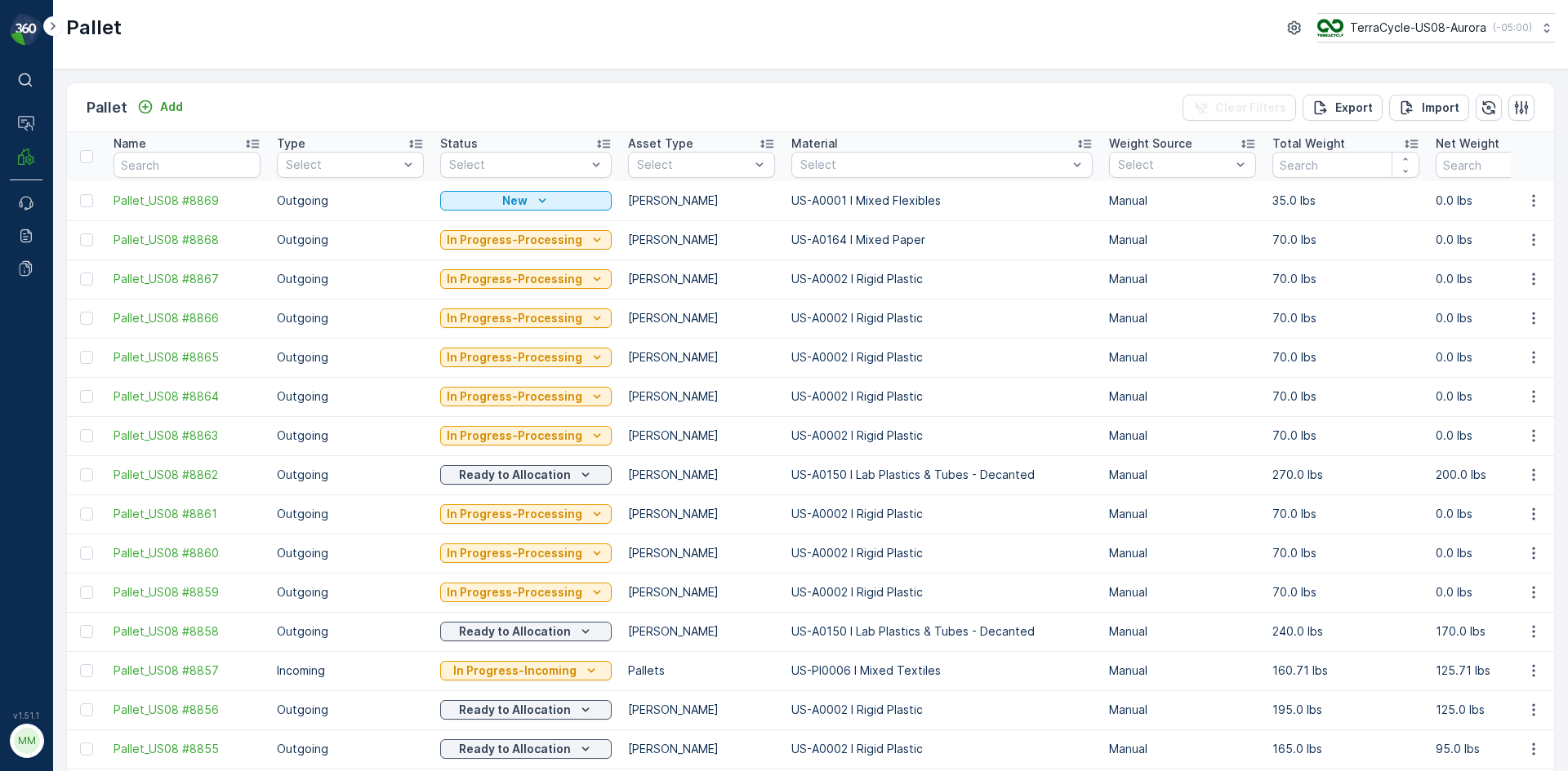
click at [95, 202] on div at bounding box center [89, 201] width 17 height 13
click at [80, 194] on input "checkbox" at bounding box center [80, 194] width 0 height 0
click at [1437, 101] on p "Print QR" at bounding box center [1429, 108] width 49 height 16
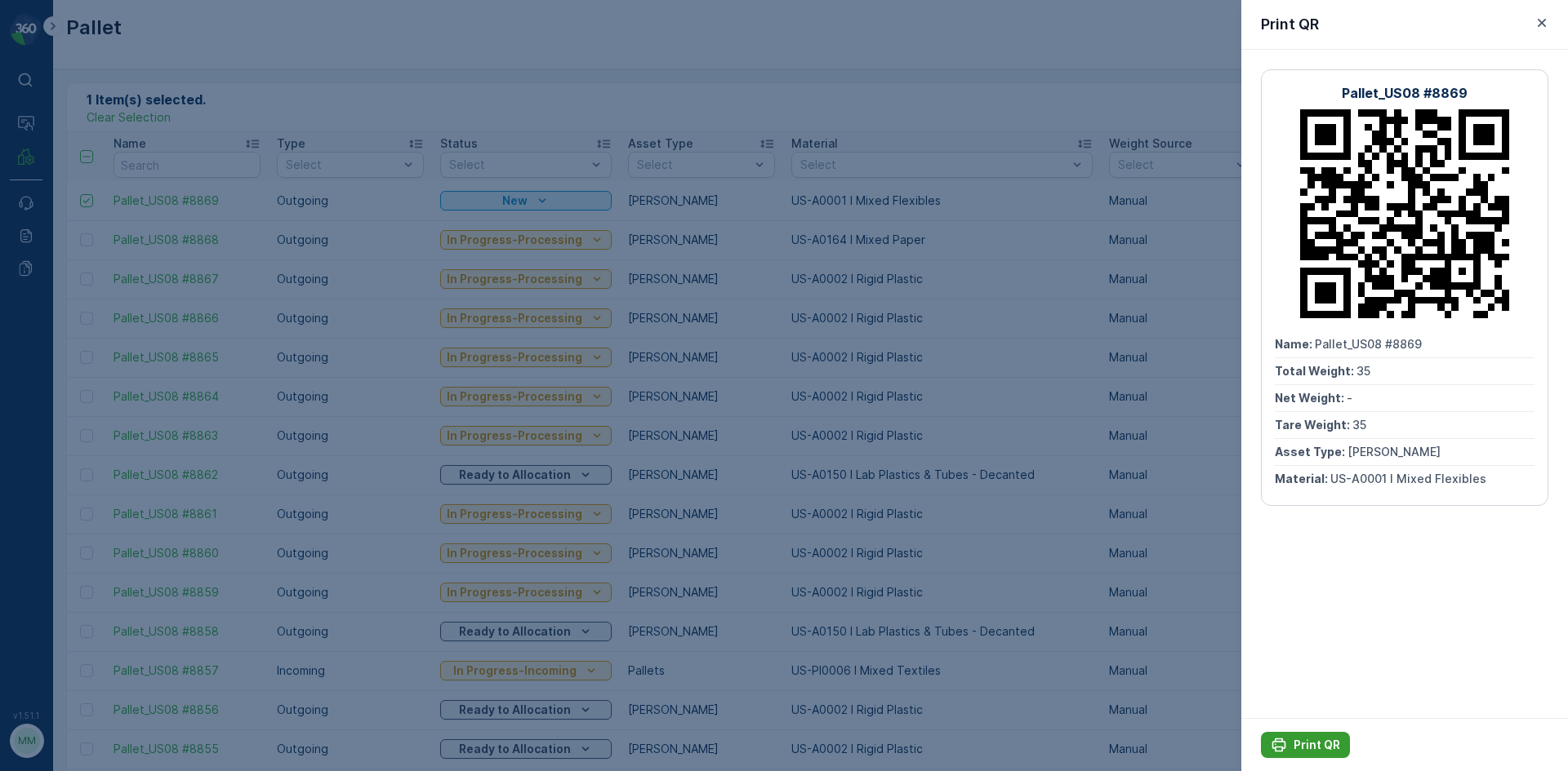
click at [1307, 746] on p "Print QR" at bounding box center [1316, 745] width 47 height 16
click at [1541, 19] on icon "button" at bounding box center [1542, 23] width 16 height 16
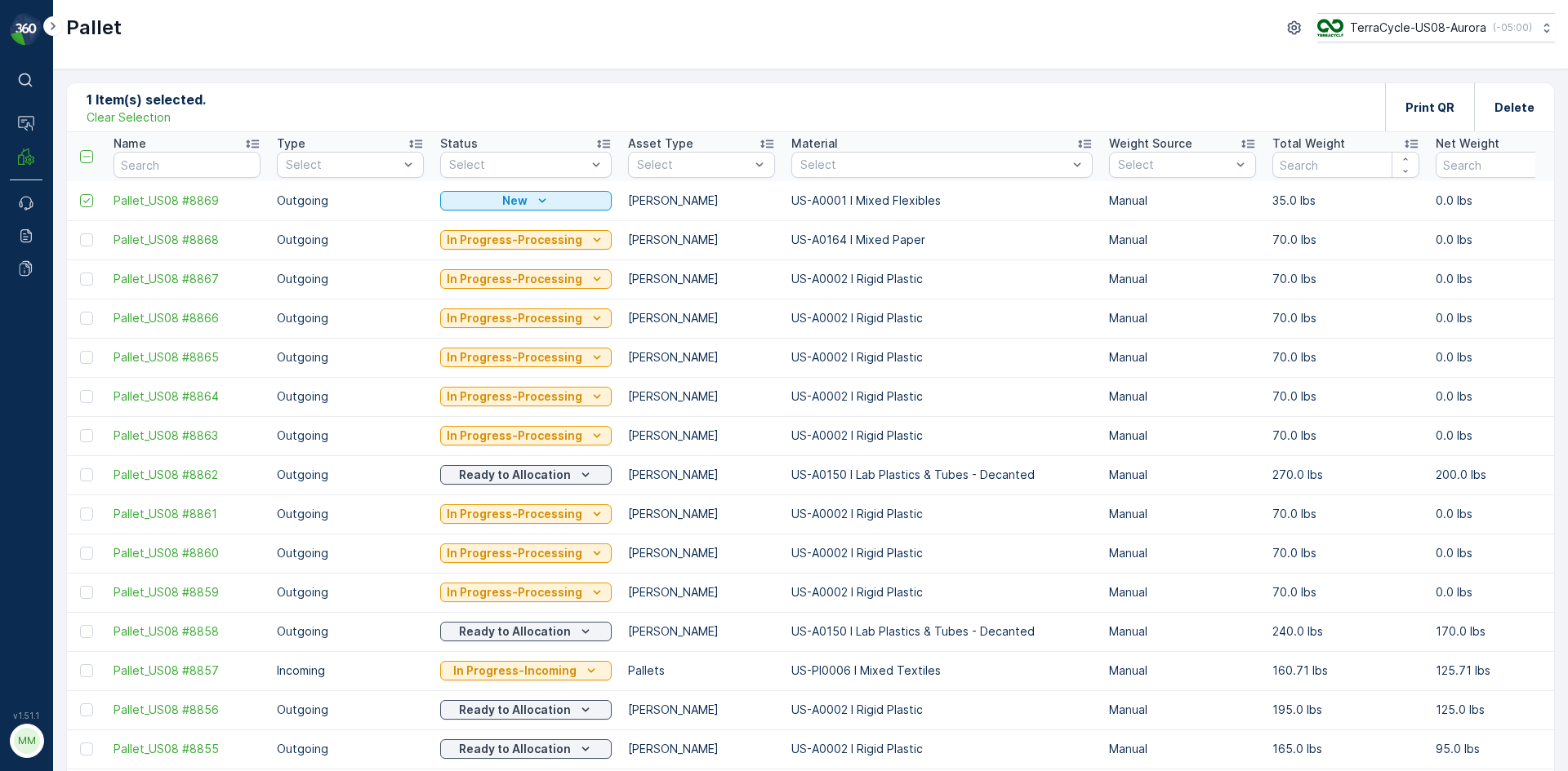
click at [146, 116] on p "Clear Selection" at bounding box center [129, 117] width 84 height 16
click at [165, 105] on p "Add" at bounding box center [171, 107] width 23 height 16
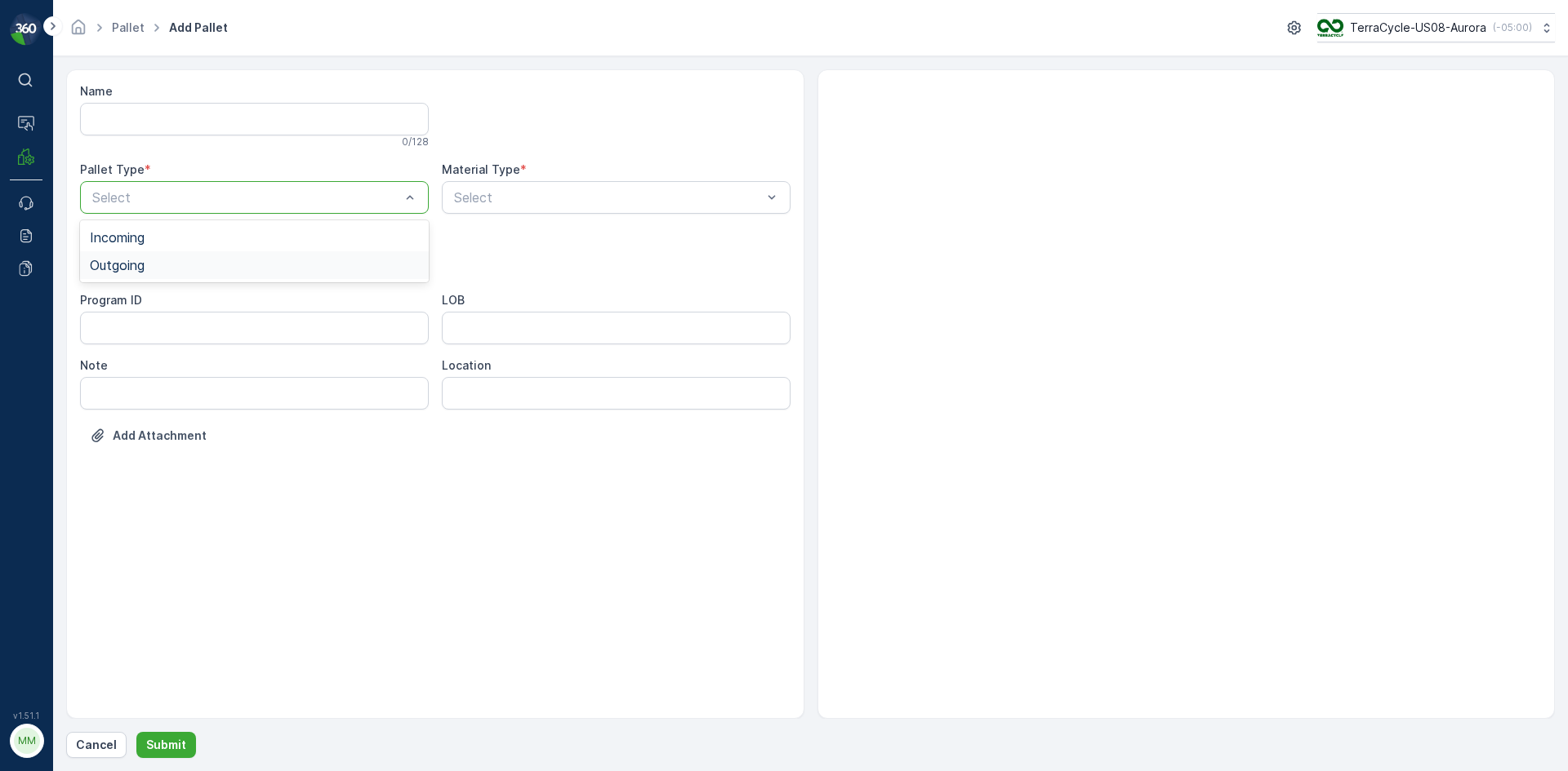
click at [143, 266] on span "Outgoing" at bounding box center [117, 265] width 55 height 15
click at [117, 333] on span "[PERSON_NAME]" at bounding box center [144, 330] width 109 height 15
click at [581, 202] on div at bounding box center [608, 197] width 311 height 15
click at [516, 194] on div at bounding box center [608, 197] width 311 height 15
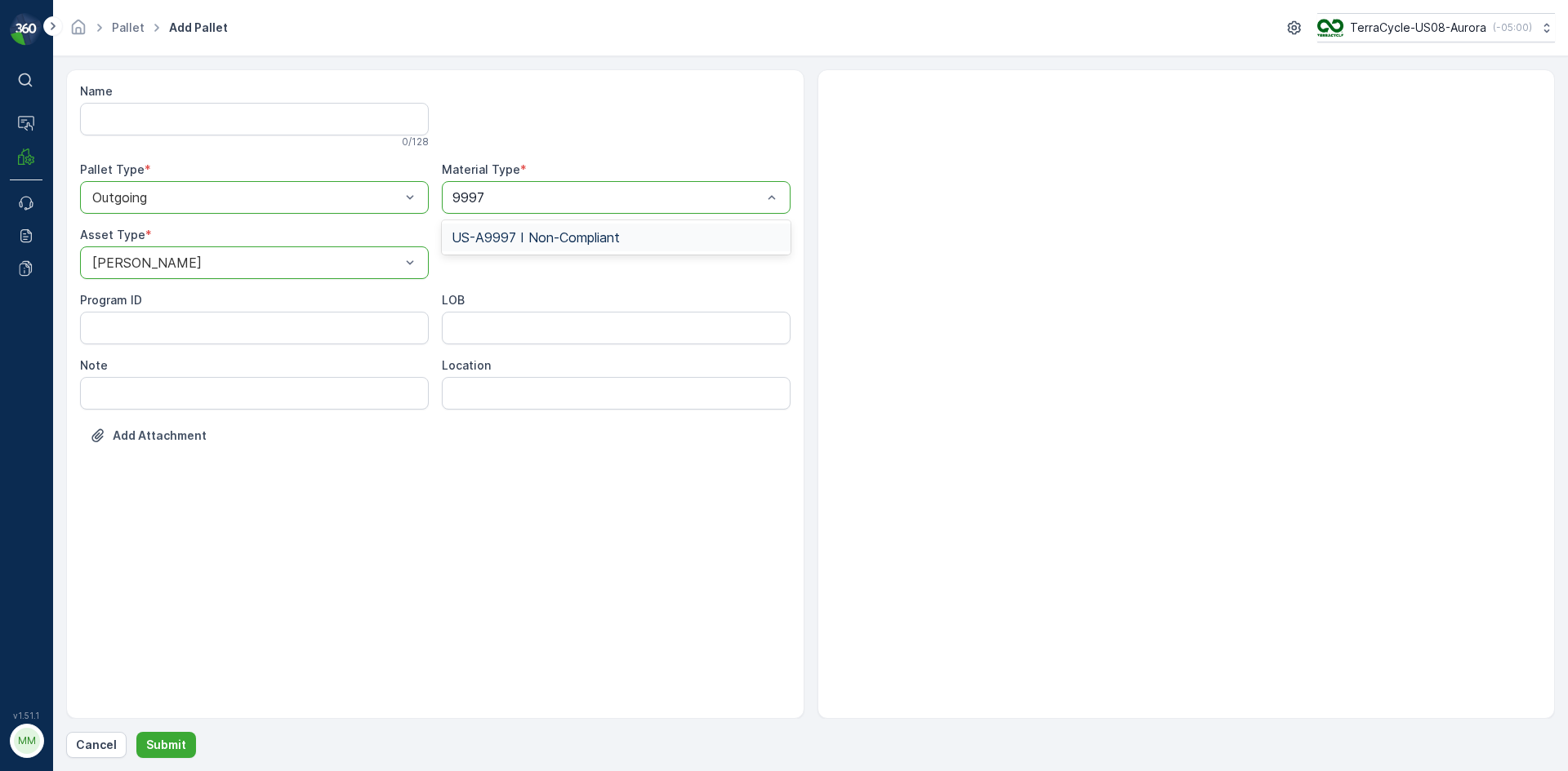
drag, startPoint x: 476, startPoint y: 193, endPoint x: 468, endPoint y: 211, distance: 19.7
click at [457, 213] on div "9997" at bounding box center [616, 197] width 348 height 33
drag, startPoint x: 482, startPoint y: 192, endPoint x: 438, endPoint y: 190, distance: 44.0
click at [438, 190] on div "Name 0 / 128 Pallet Type * option Outgoing, selected. Outgoing Material Type * …" at bounding box center [435, 276] width 711 height 385
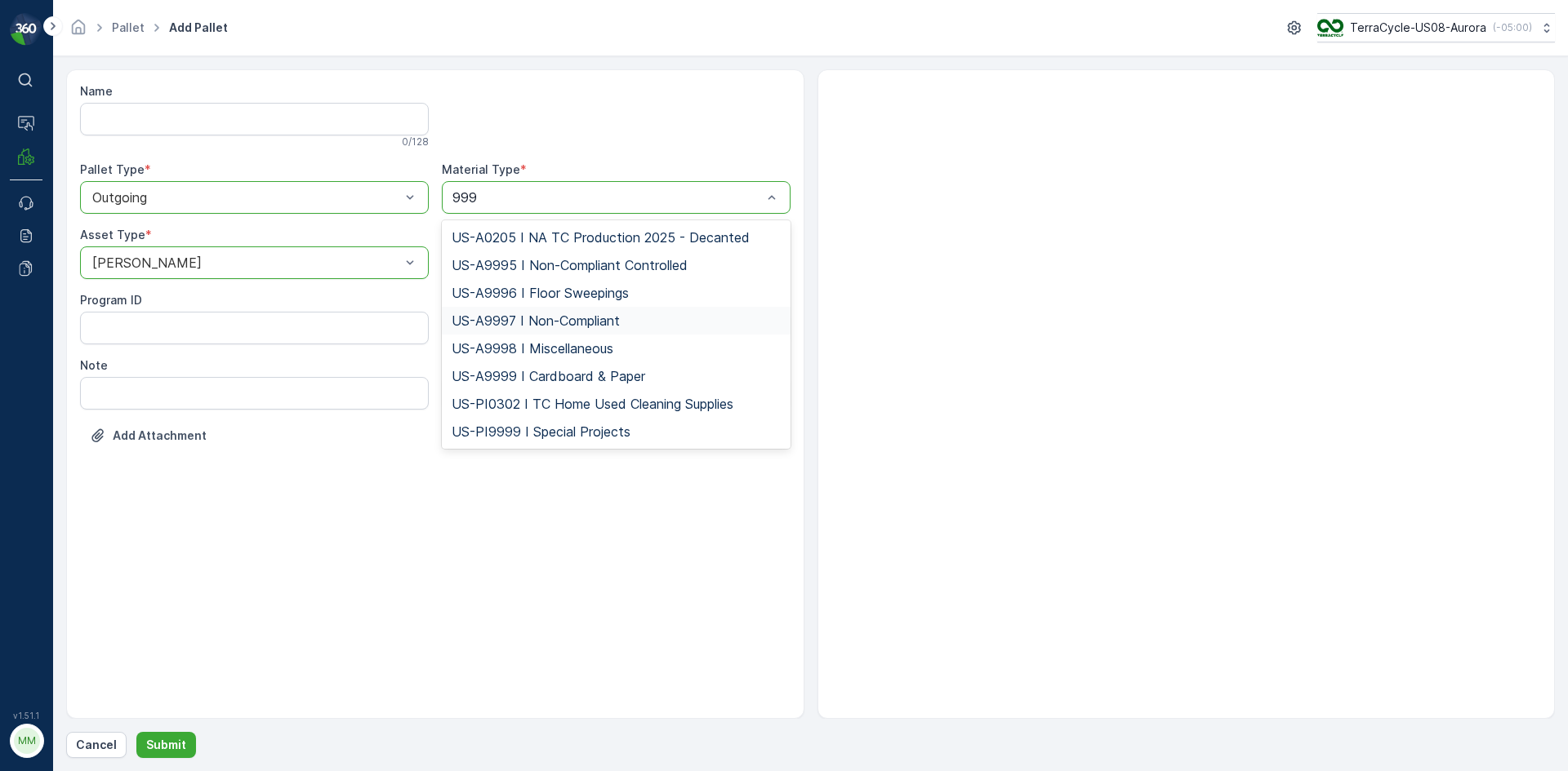
type input "9999"
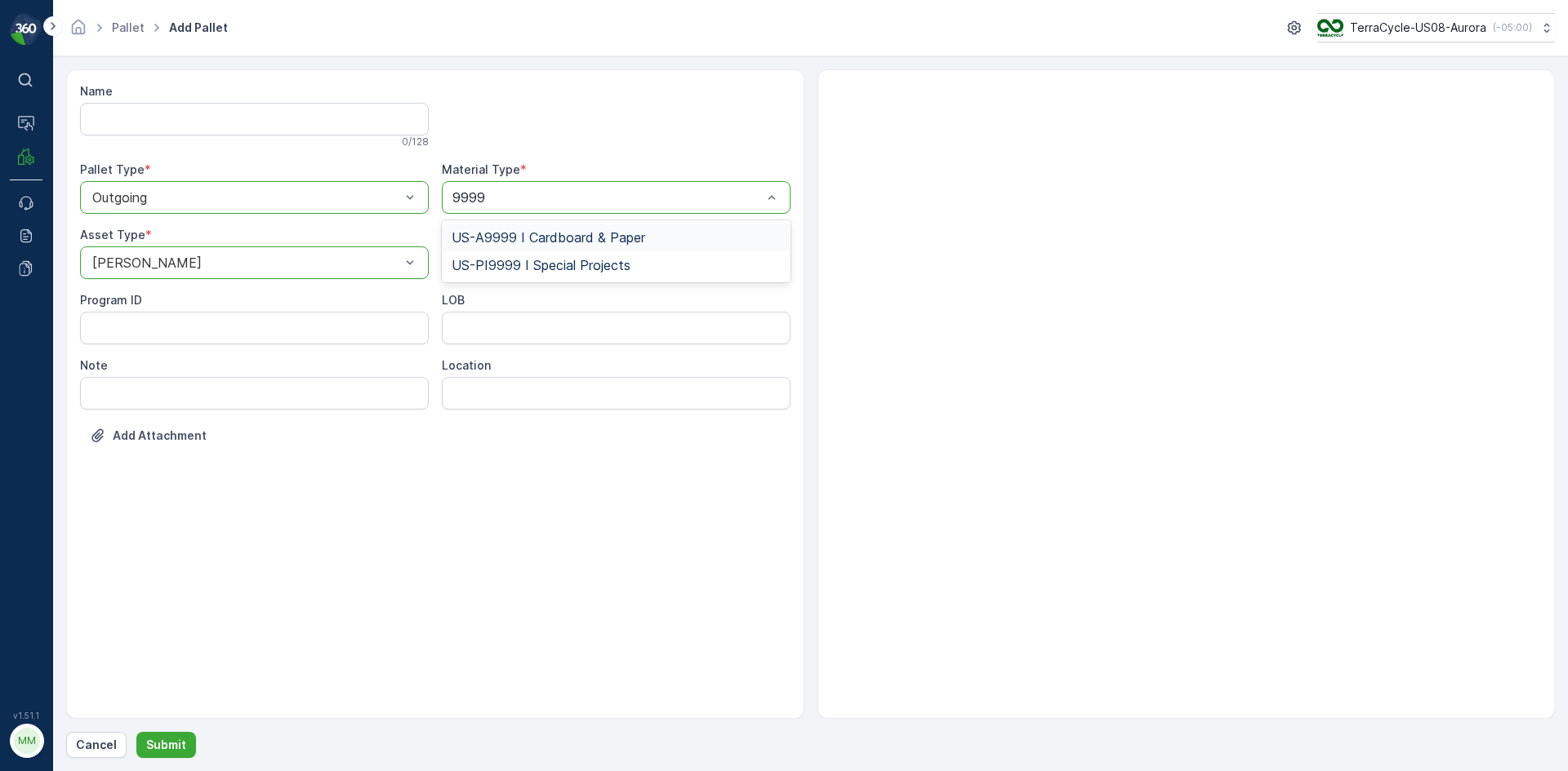
click at [572, 235] on span "US-A9999 I Cardboard & Paper" at bounding box center [548, 238] width 193 height 15
click at [169, 739] on p "Submit" at bounding box center [166, 745] width 40 height 16
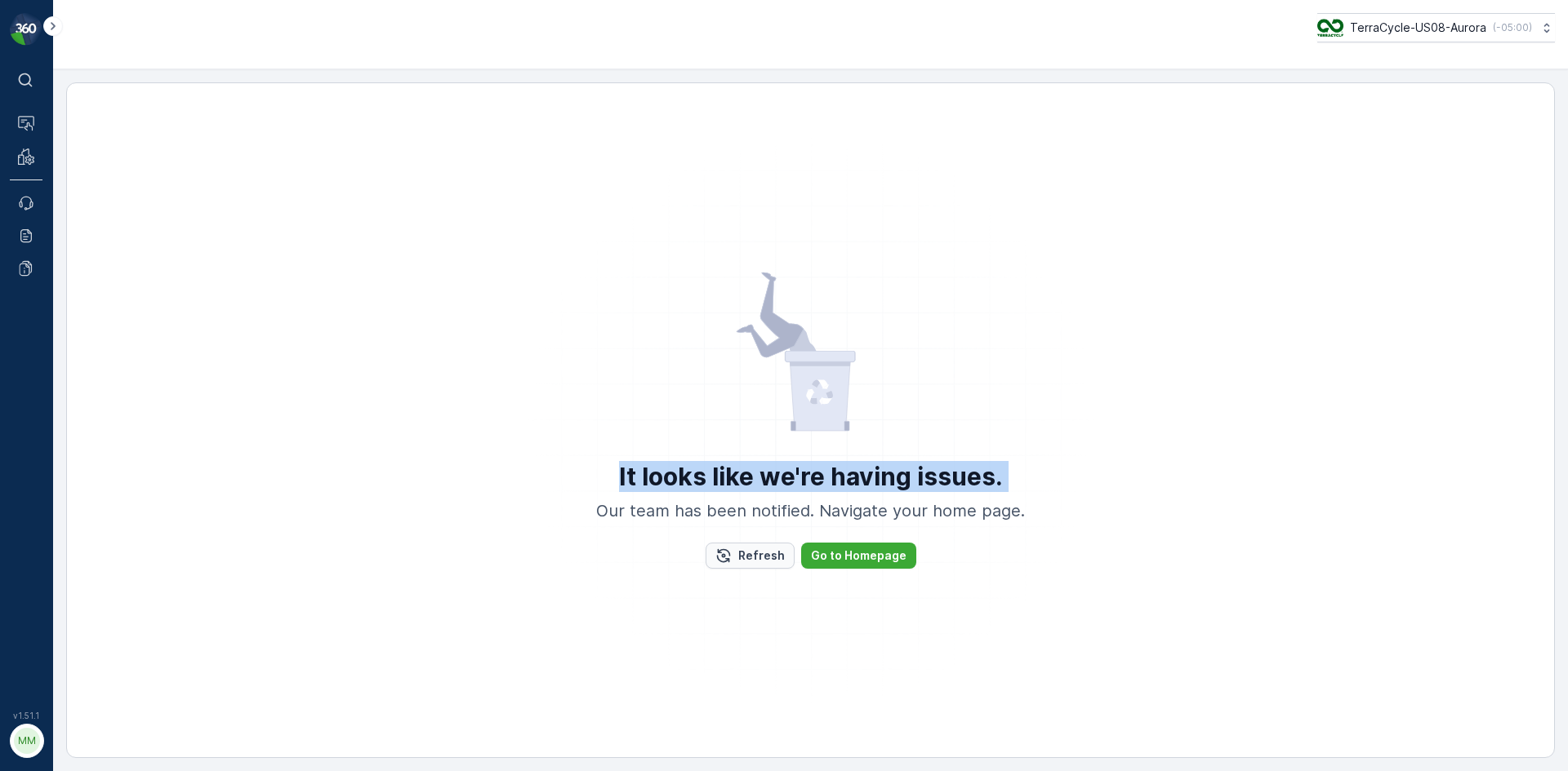
click at [779, 564] on button "Refresh" at bounding box center [750, 556] width 89 height 26
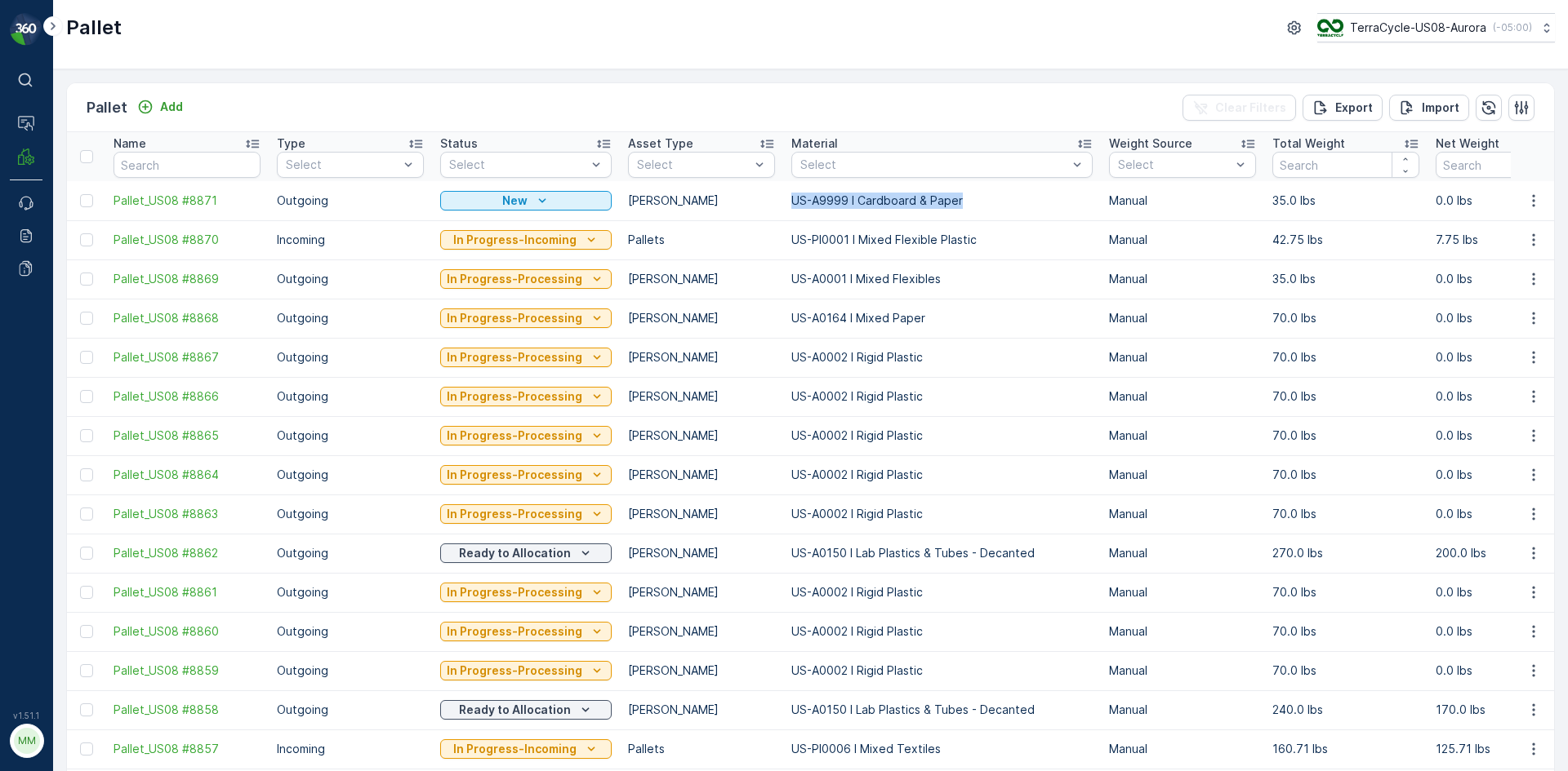
drag, startPoint x: 777, startPoint y: 202, endPoint x: 955, endPoint y: 204, distance: 178.0
click at [955, 204] on td "US-A9999 I Cardboard & Paper" at bounding box center [941, 201] width 317 height 39
click at [745, 196] on p "[PERSON_NAME]" at bounding box center [701, 201] width 147 height 16
click at [88, 198] on div at bounding box center [87, 201] width 13 height 13
click at [80, 194] on input "checkbox" at bounding box center [80, 194] width 0 height 0
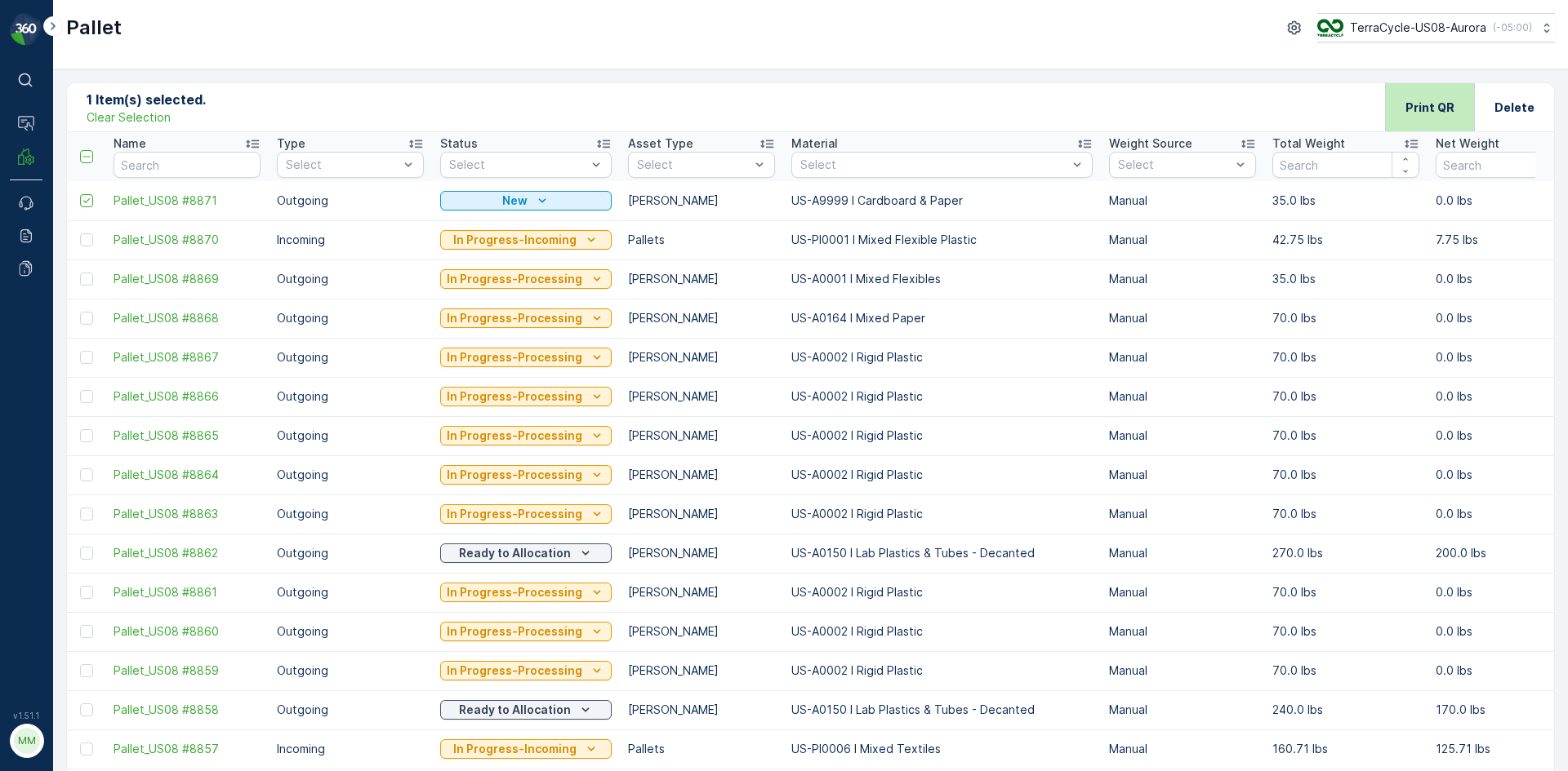
click at [1428, 98] on div "Print QR" at bounding box center [1429, 107] width 49 height 48
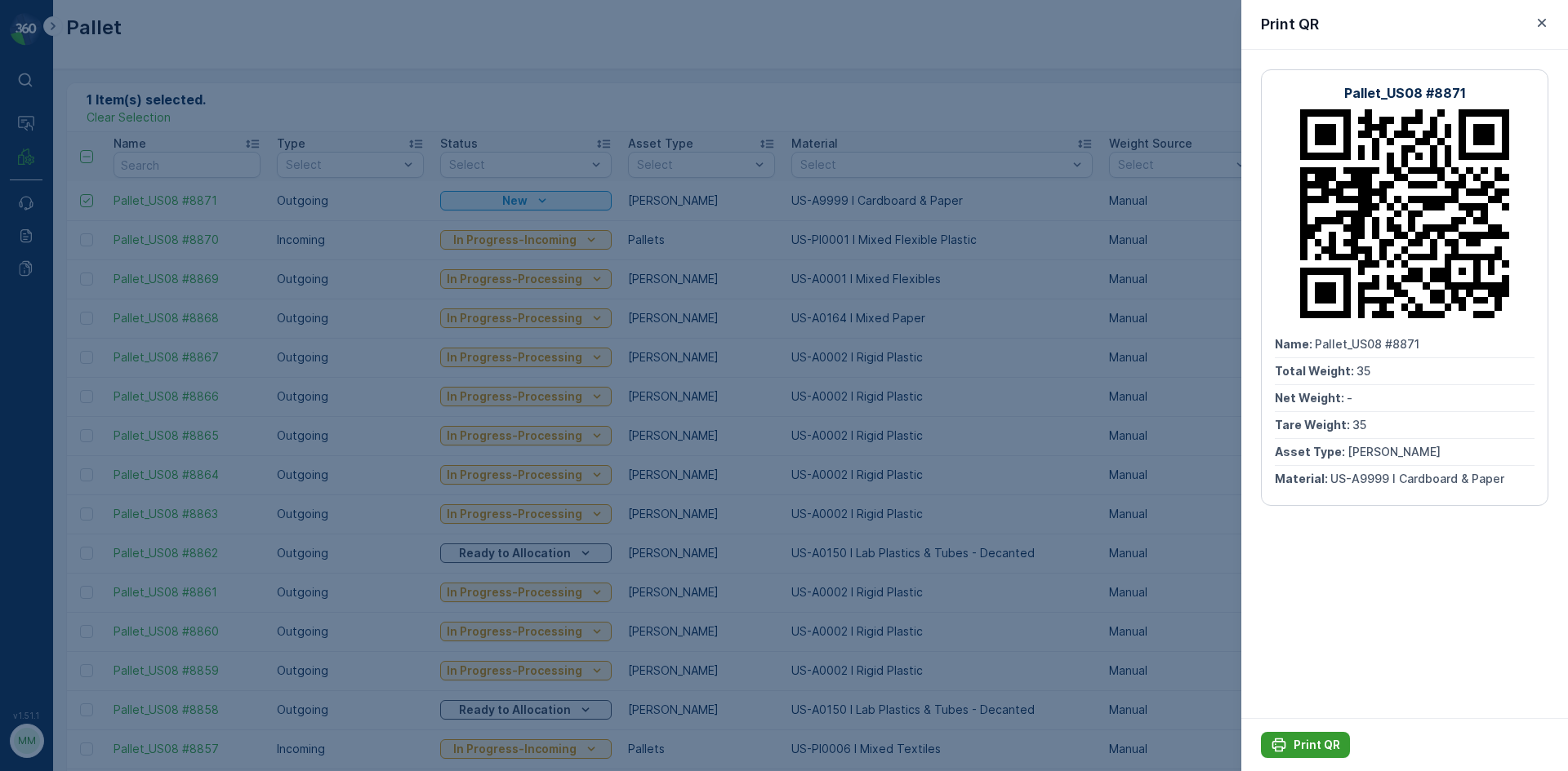
click at [1302, 741] on p "Print QR" at bounding box center [1316, 745] width 47 height 16
